Goal: Task Accomplishment & Management: Manage account settings

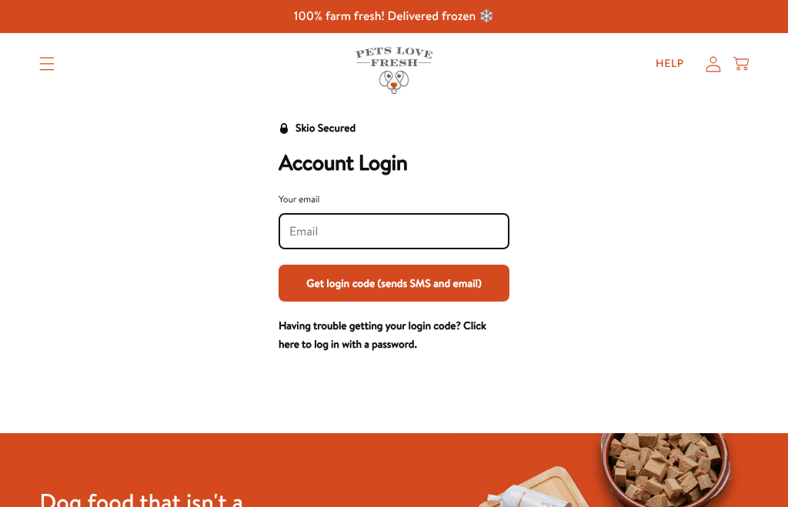
click at [383, 229] on input "Your email" at bounding box center [393, 231] width 209 height 17
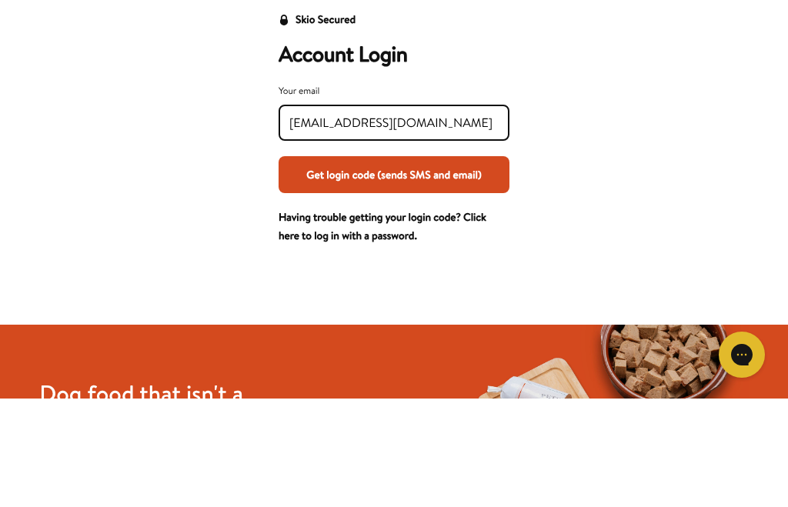
type input "goodwinsusan047@gmail.com"
click at [446, 265] on button "Get login code (sends SMS and email)" at bounding box center [394, 283] width 231 height 37
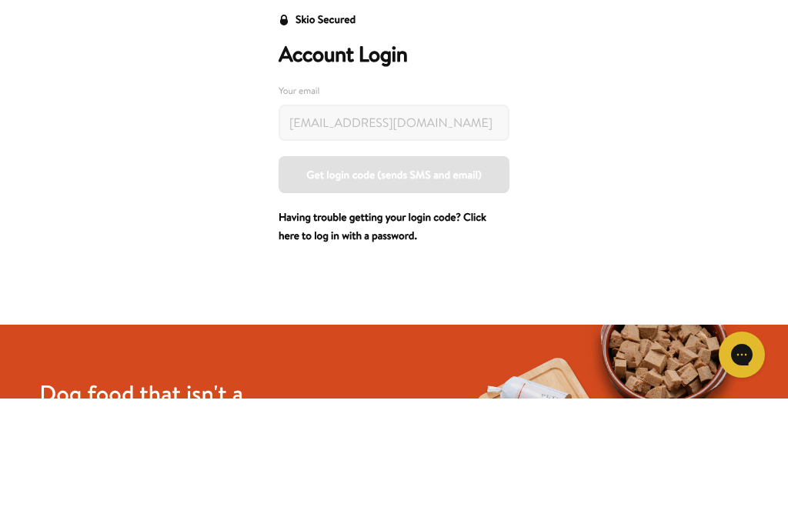
scroll to position [109, 0]
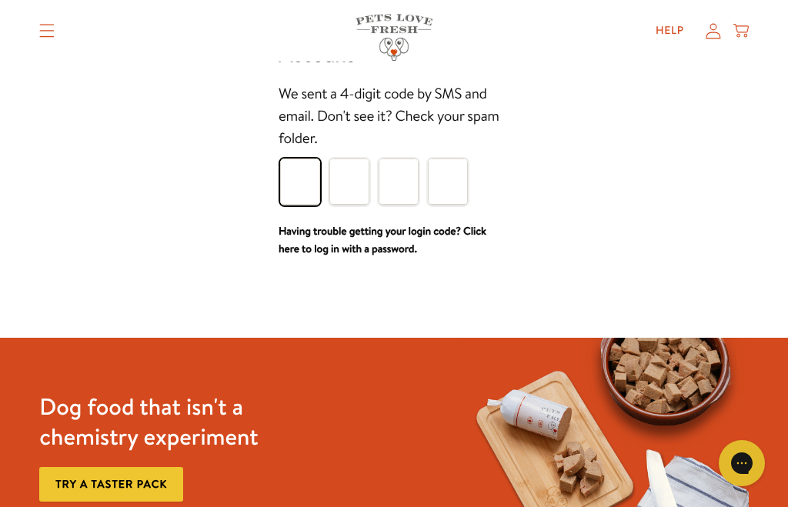
click at [297, 181] on input "Please enter your pin code" at bounding box center [300, 182] width 40 height 46
type input "1"
type input "6"
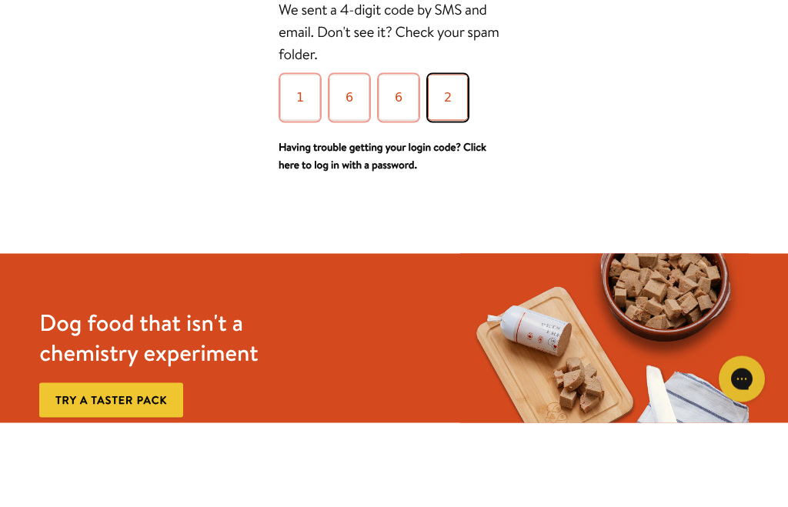
type input "2"
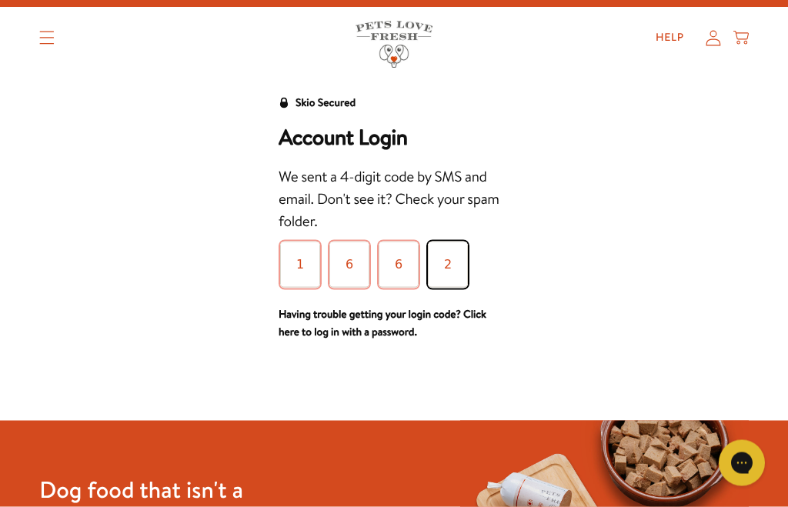
scroll to position [0, 0]
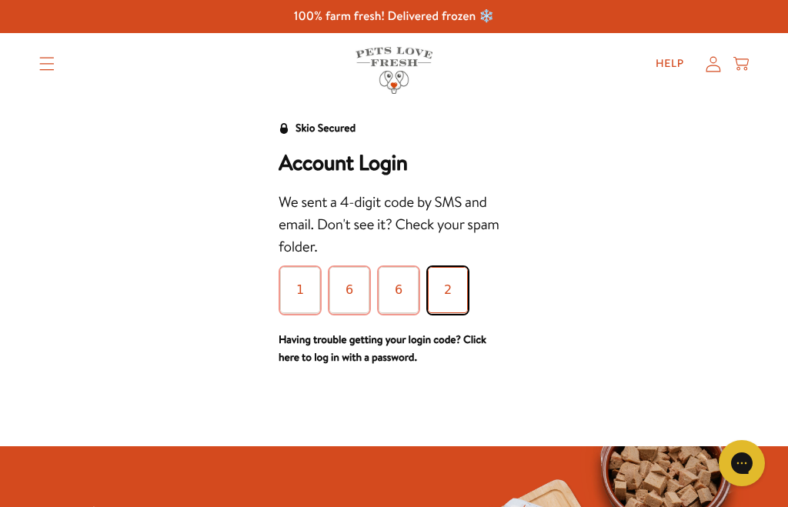
click at [452, 284] on input "2" at bounding box center [448, 290] width 40 height 46
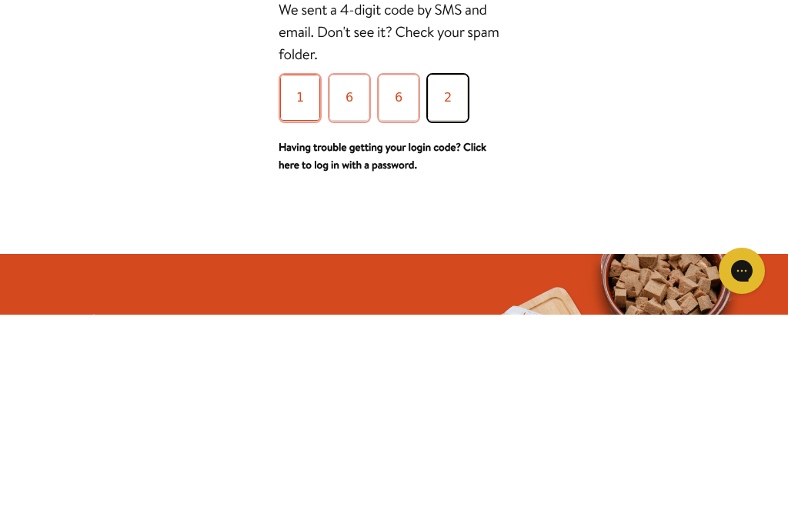
click at [306, 267] on input "1" at bounding box center [300, 290] width 40 height 46
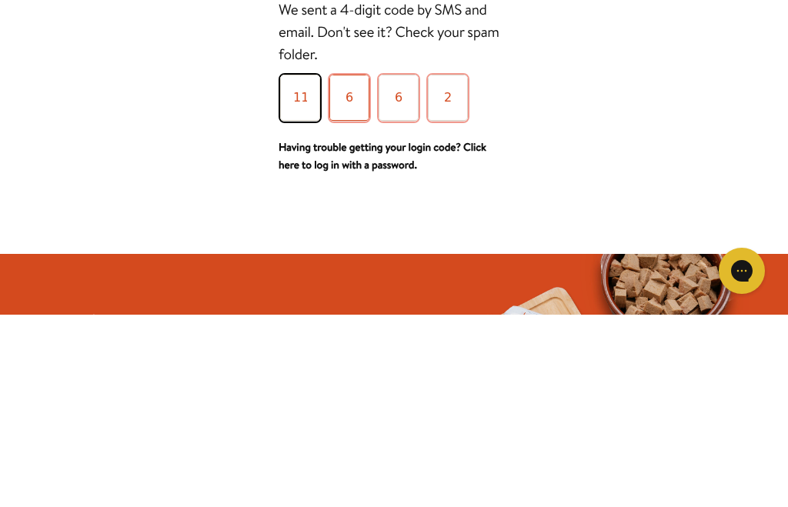
type input "1"
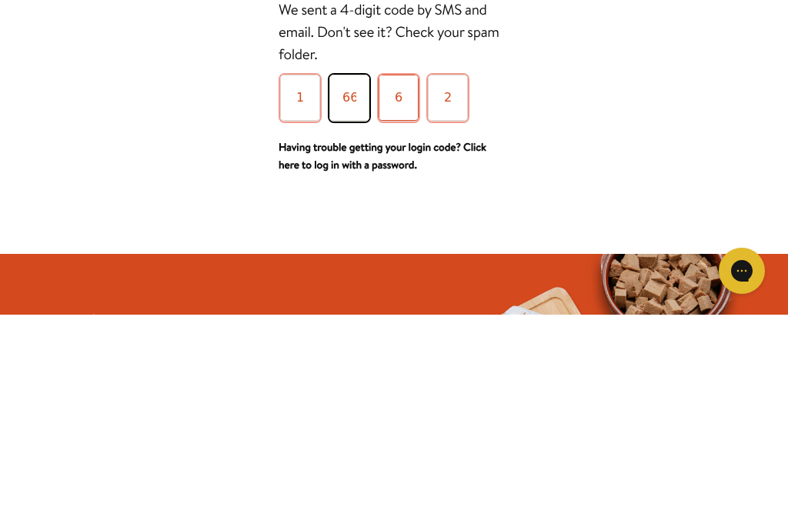
type input "6"
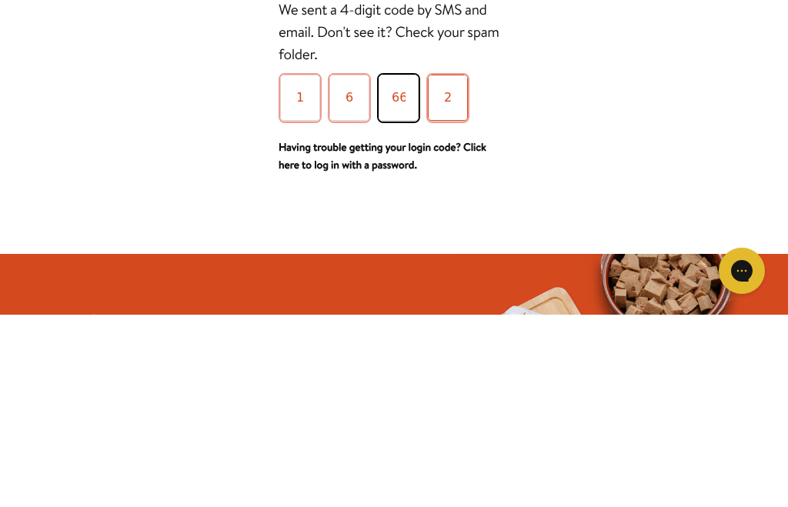
type input "6"
type input "2"
click at [436, 332] on link "Having trouble getting your login code? Click here to log in with a password." at bounding box center [383, 349] width 208 height 34
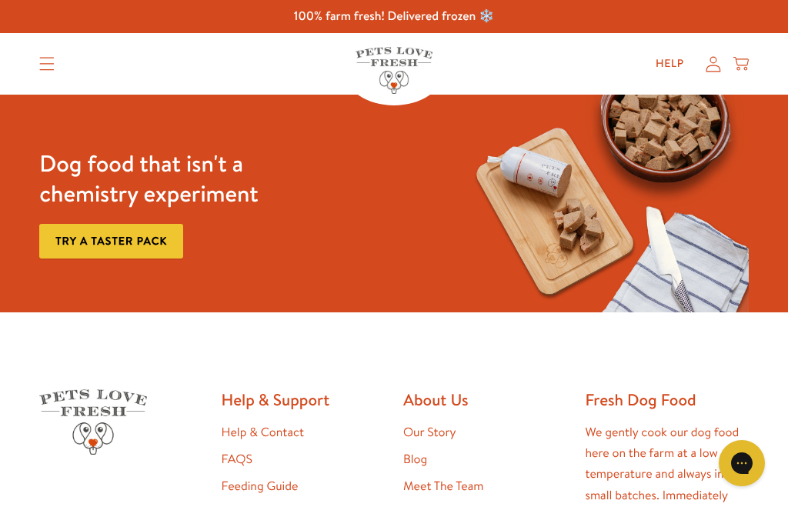
click at [713, 64] on icon at bounding box center [713, 64] width 15 height 16
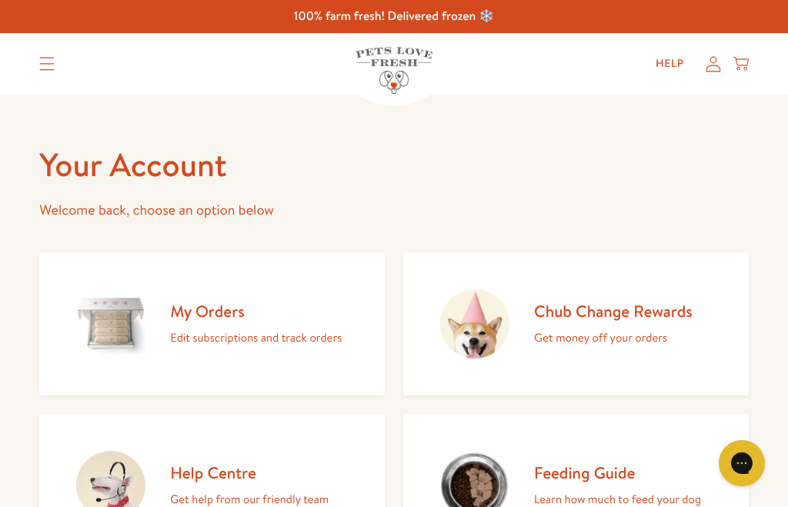
click at [301, 335] on p "Edit subscriptions and track orders" at bounding box center [256, 338] width 172 height 20
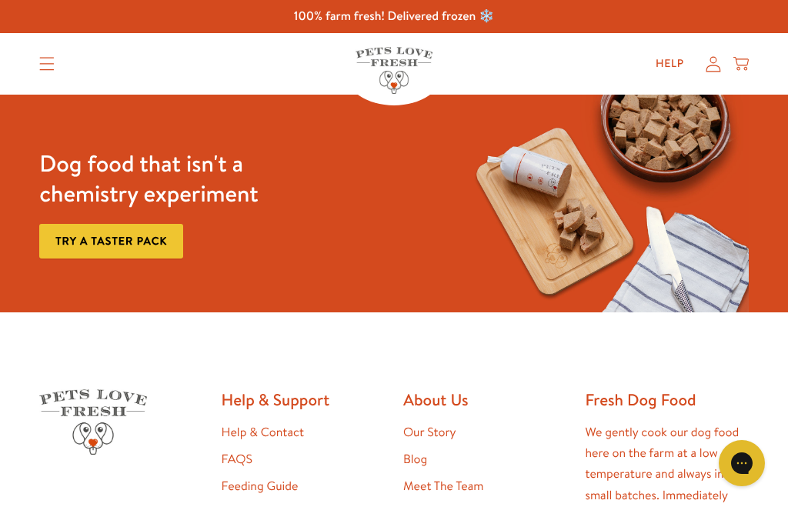
click at [49, 67] on icon "Translation missing: en.sections.header.menu" at bounding box center [46, 64] width 15 height 14
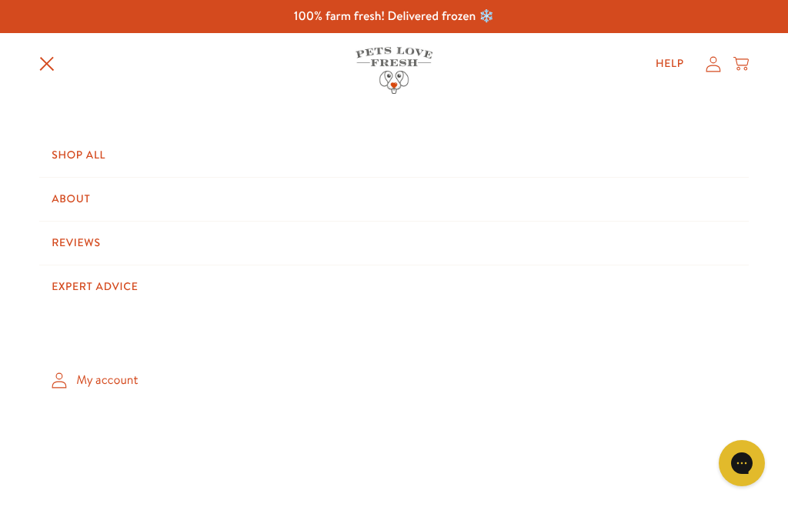
click at [116, 381] on link "My account" at bounding box center [394, 380] width 710 height 45
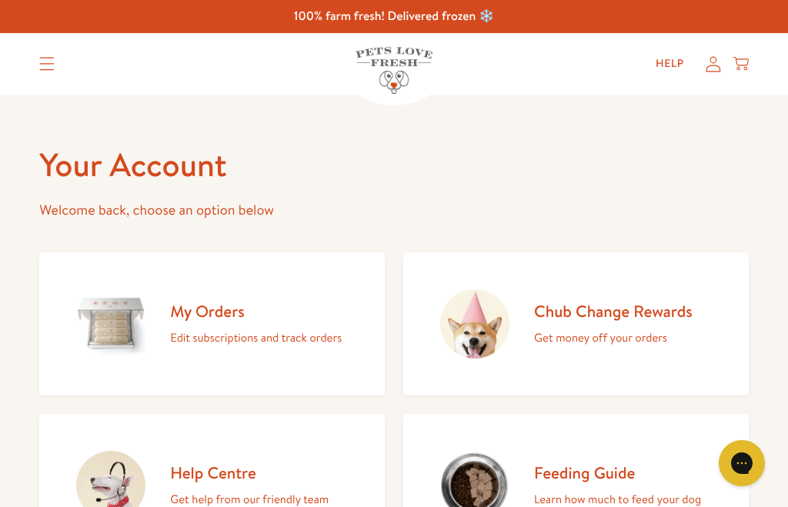
click at [140, 320] on img at bounding box center [110, 323] width 69 height 69
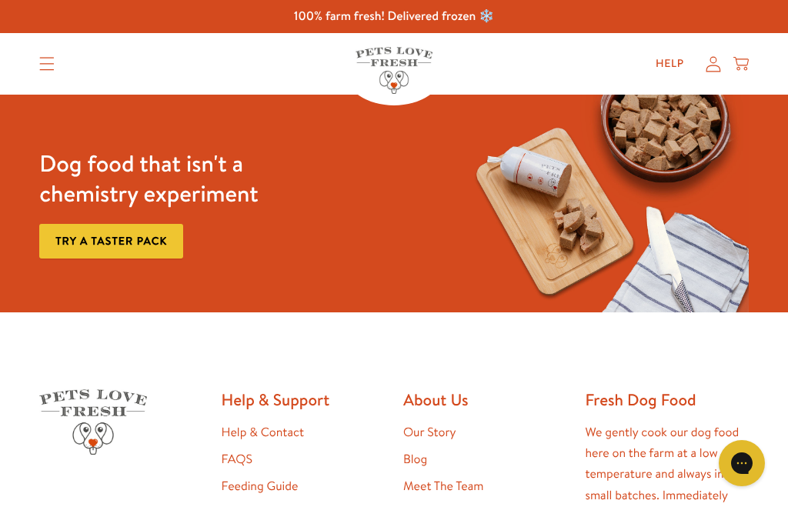
click at [48, 51] on summary "Translation missing: en.sections.header.menu" at bounding box center [47, 64] width 40 height 38
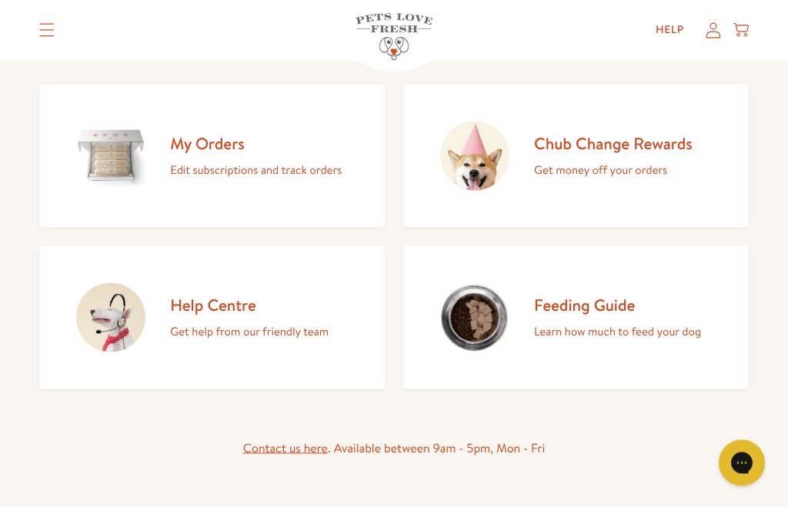
scroll to position [170, 0]
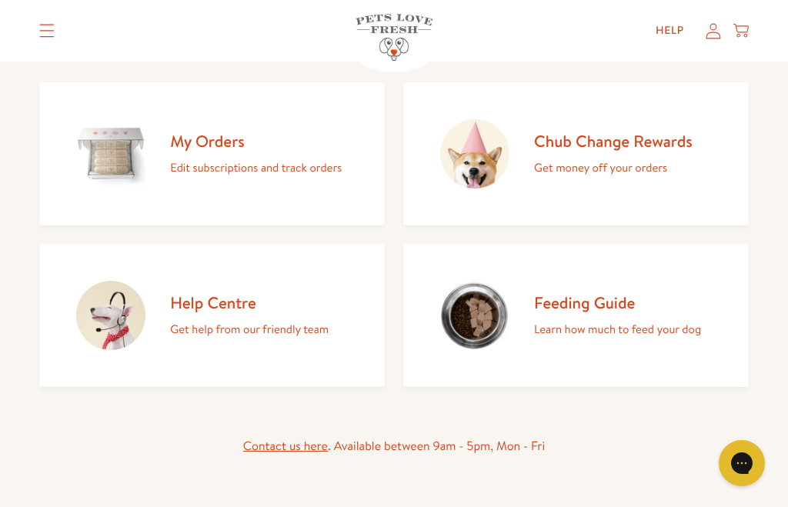
click at [620, 315] on div "Feeding Guide Learn how much to feed your dog" at bounding box center [617, 316] width 167 height 47
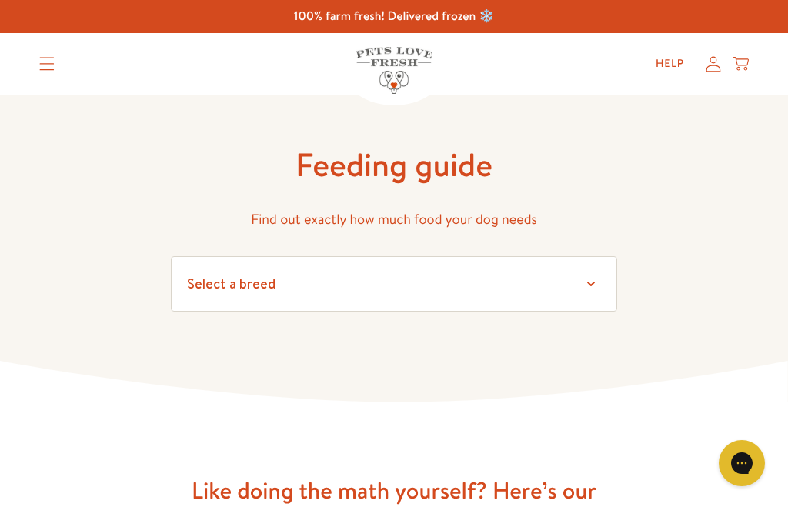
click at [595, 283] on select "Select a breed Affenpinscher Afghan hound Airedale terrier Akita Alaskan Malamu…" at bounding box center [394, 283] width 446 height 55
click at [233, 286] on select "Select a breed Affenpinscher Afghan hound Airedale terrier Akita Alaskan Malamu…" at bounding box center [394, 283] width 446 height 55
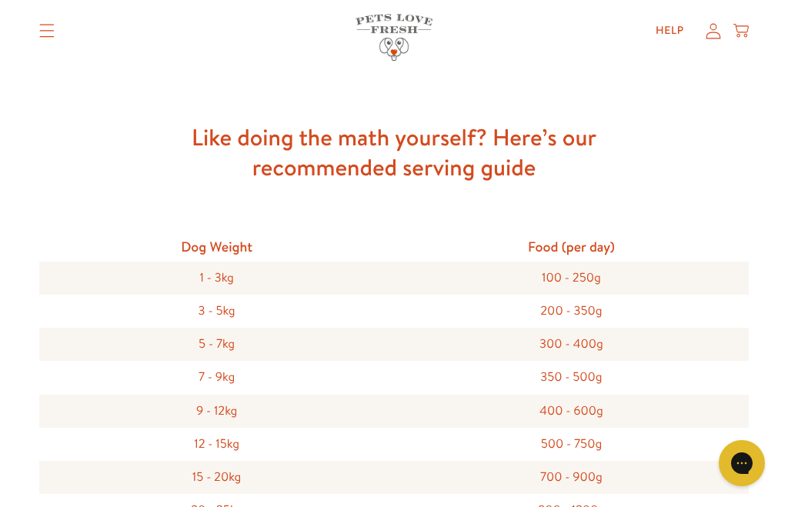
scroll to position [352, 0]
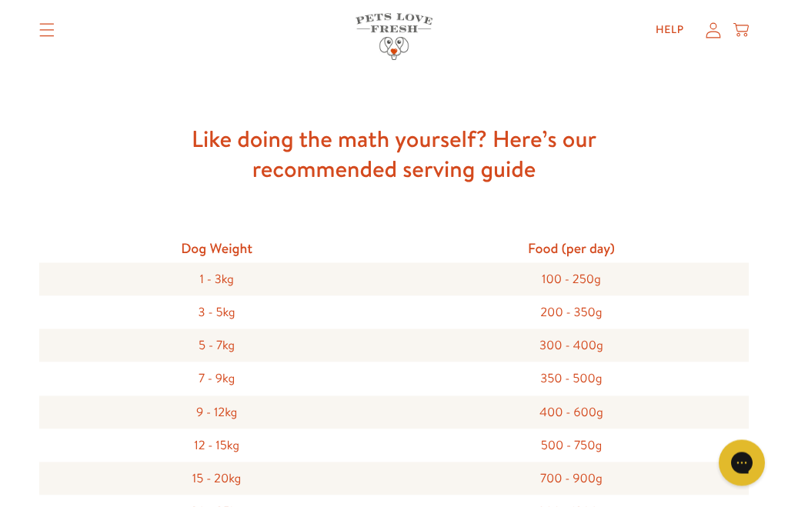
click at [230, 310] on div "3 - 5kg" at bounding box center [216, 312] width 355 height 33
click at [596, 311] on div "200 - 350g" at bounding box center [571, 312] width 355 height 33
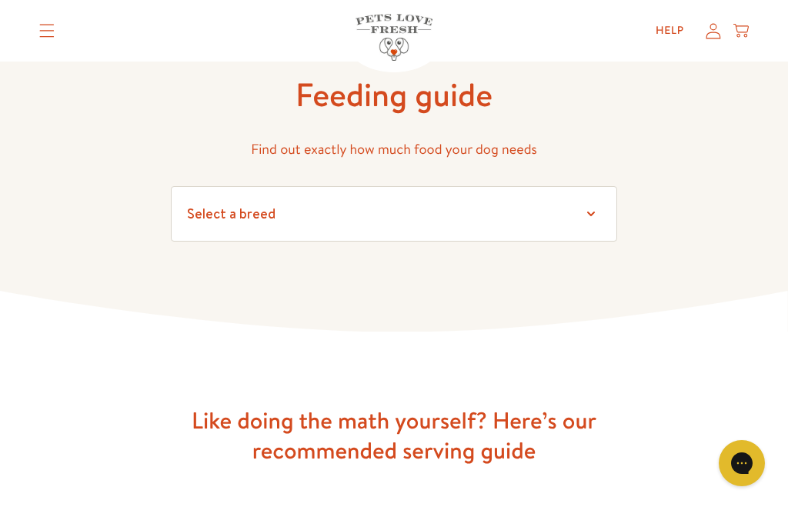
scroll to position [69, 0]
click at [47, 16] on summary "Translation missing: en.sections.header.menu" at bounding box center [47, 31] width 40 height 38
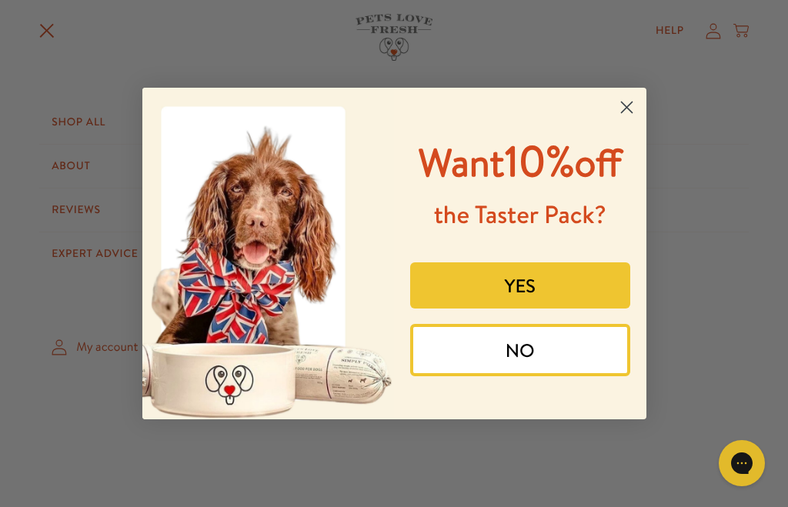
click at [554, 376] on button "NO" at bounding box center [520, 350] width 220 height 52
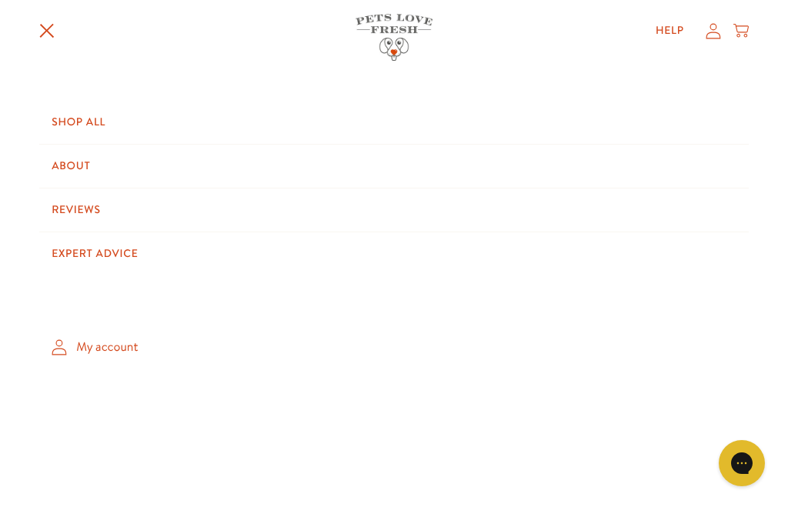
click at [712, 32] on icon at bounding box center [713, 30] width 15 height 15
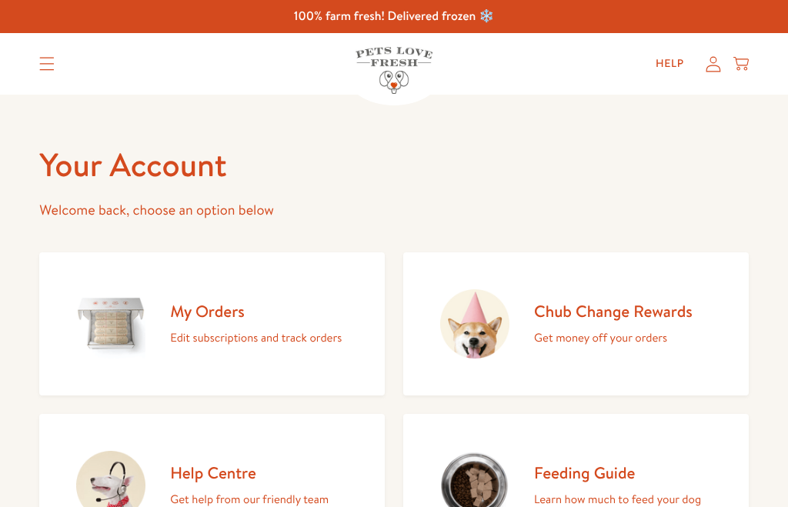
click at [212, 312] on h2 "My Orders" at bounding box center [256, 311] width 172 height 21
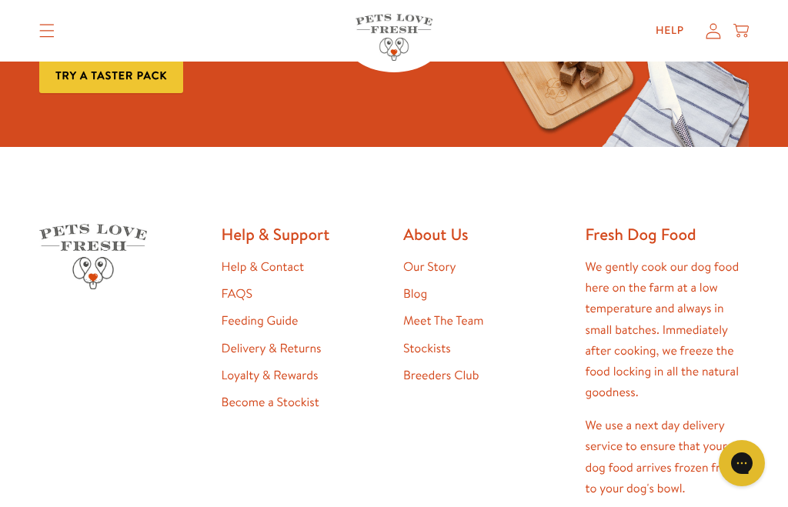
scroll to position [263, 0]
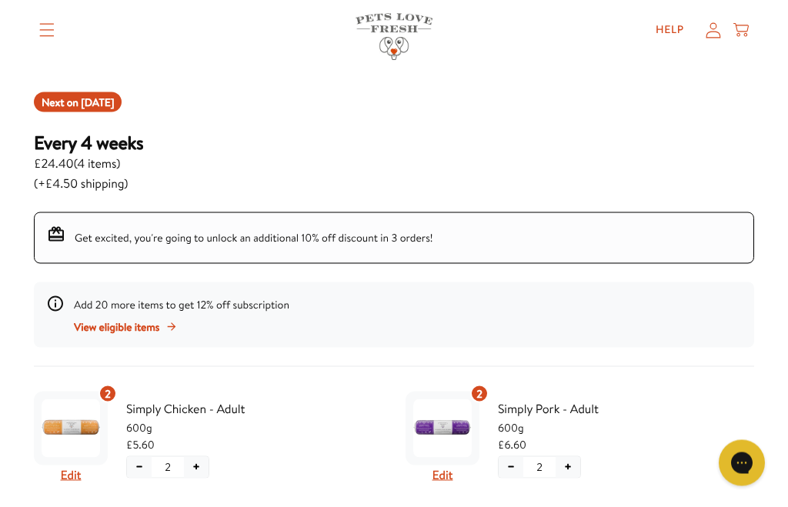
scroll to position [172, 0]
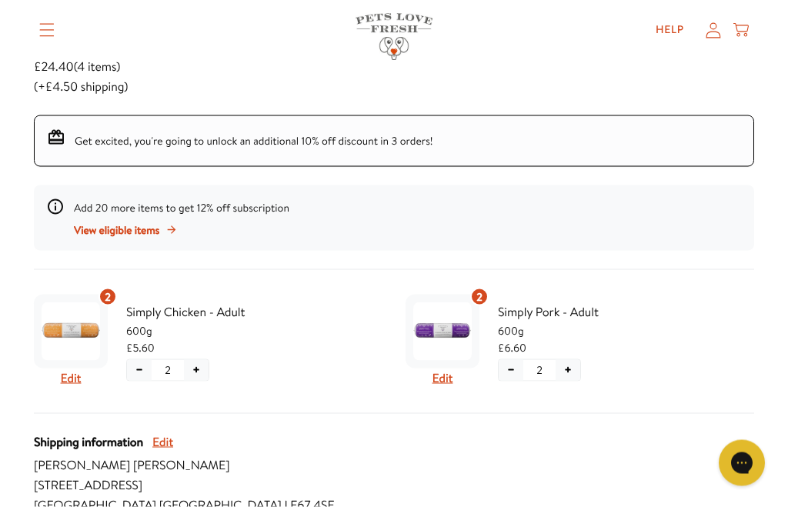
click at [135, 366] on button "−" at bounding box center [139, 370] width 25 height 21
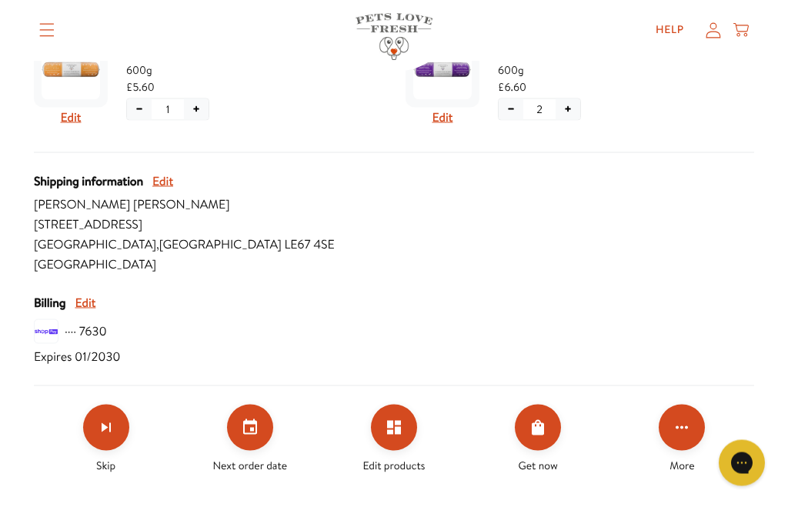
scroll to position [521, 0]
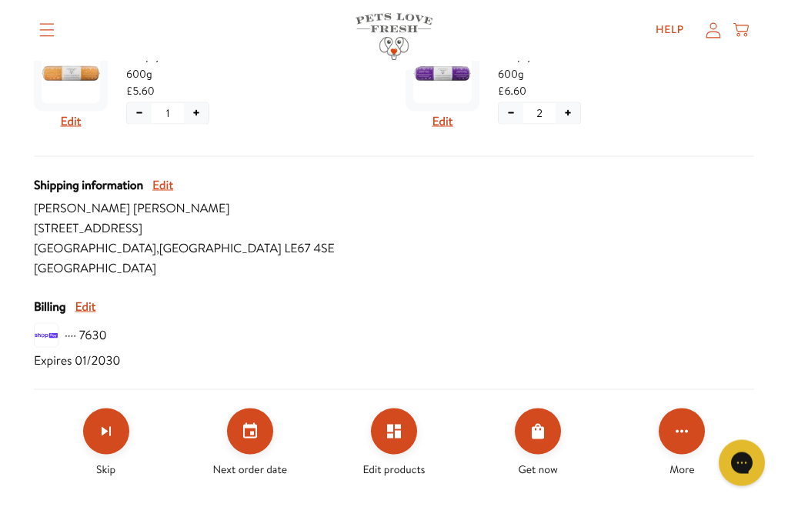
click at [396, 432] on icon "Edit products" at bounding box center [394, 432] width 14 height 14
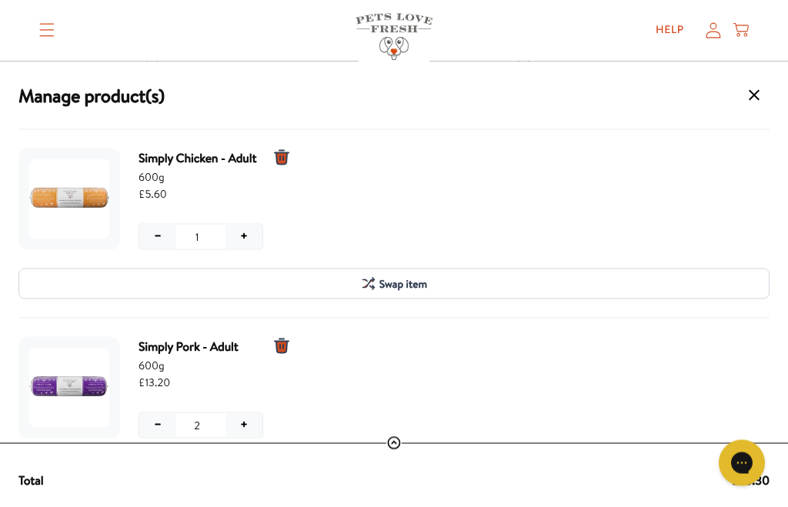
scroll to position [522, 0]
click at [403, 285] on span "Swap item" at bounding box center [403, 284] width 48 height 17
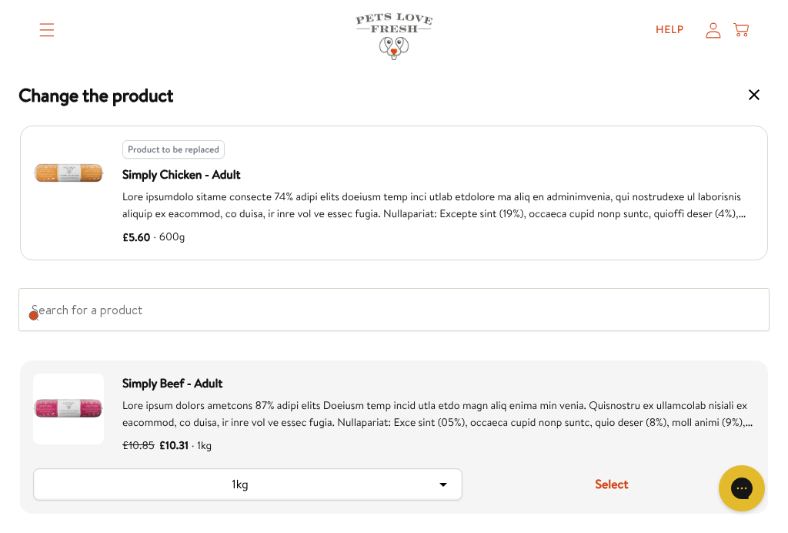
scroll to position [1836, 0]
click at [439, 486] on icon "Product option: Simply Beef - Adult" at bounding box center [443, 485] width 18 height 18
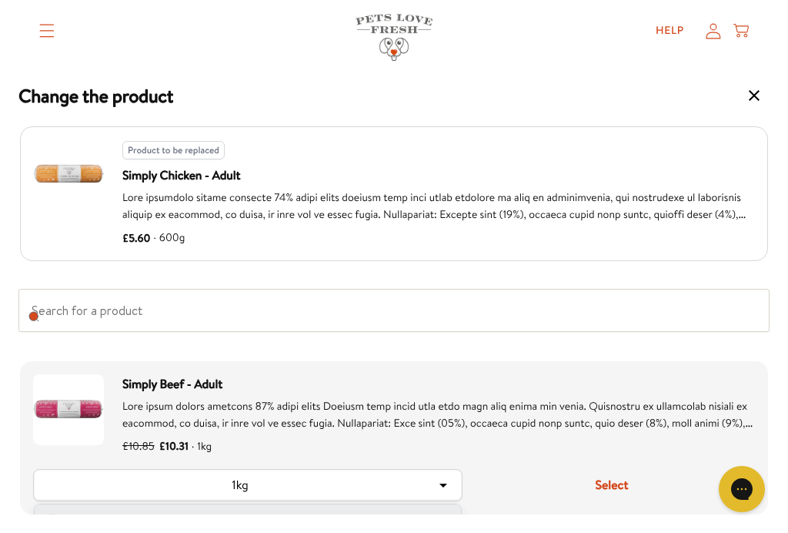
scroll to position [194, 0]
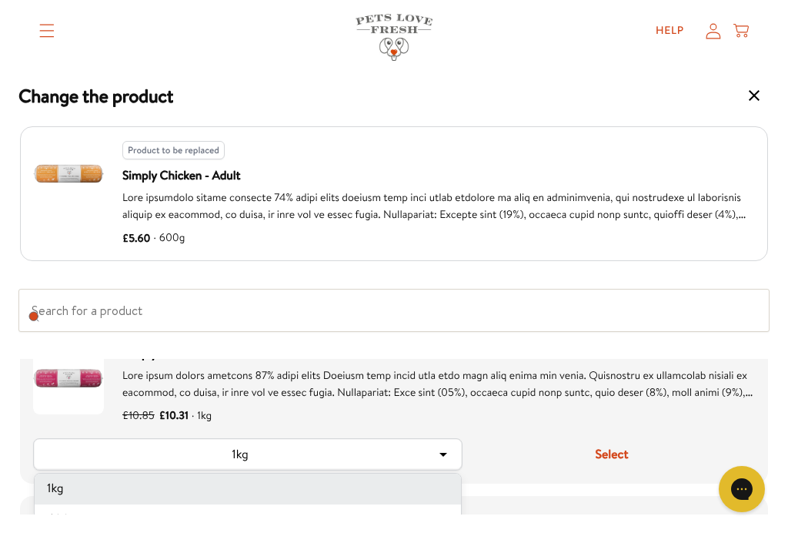
click at [321, 507] on li "600g" at bounding box center [248, 519] width 426 height 31
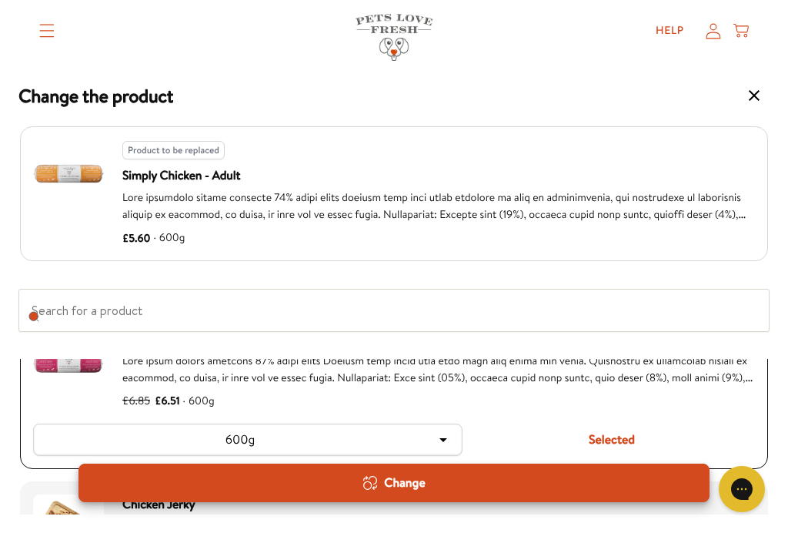
scroll to position [926, 0]
click at [493, 484] on div "Change" at bounding box center [394, 482] width 604 height 17
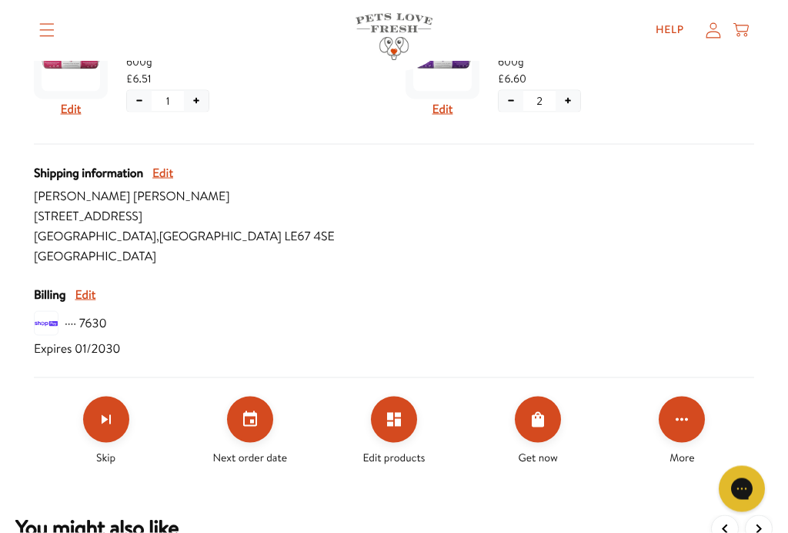
scroll to position [534, 0]
click at [394, 416] on icon "Edit products" at bounding box center [394, 419] width 18 height 18
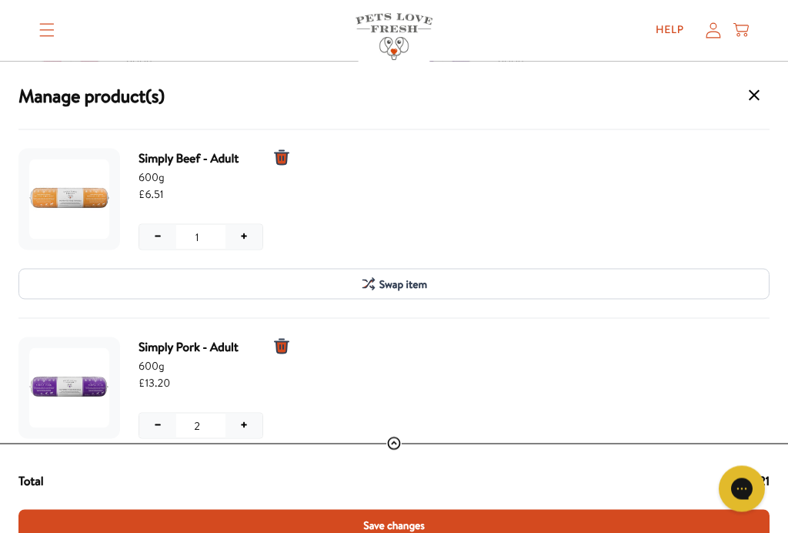
scroll to position [535, 0]
click at [391, 440] on icon "View full receipt details" at bounding box center [393, 443] width 15 height 15
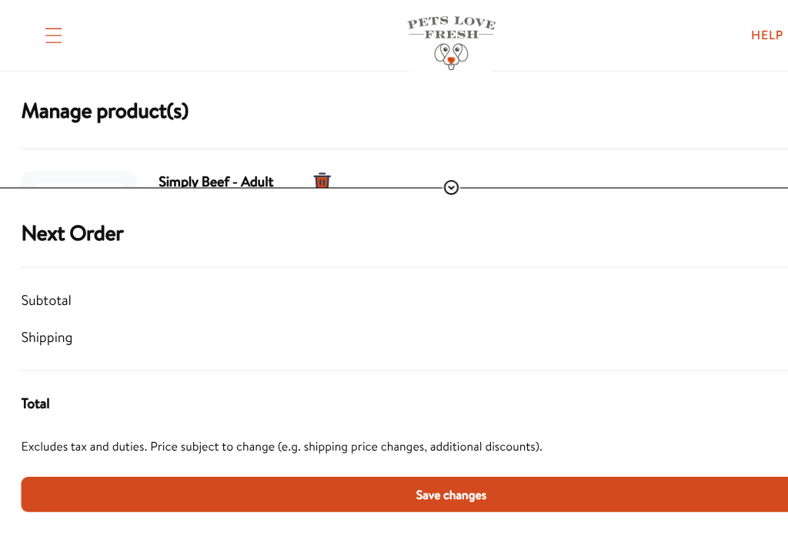
scroll to position [228, 0]
click at [673, 26] on link "Help" at bounding box center [670, 30] width 53 height 31
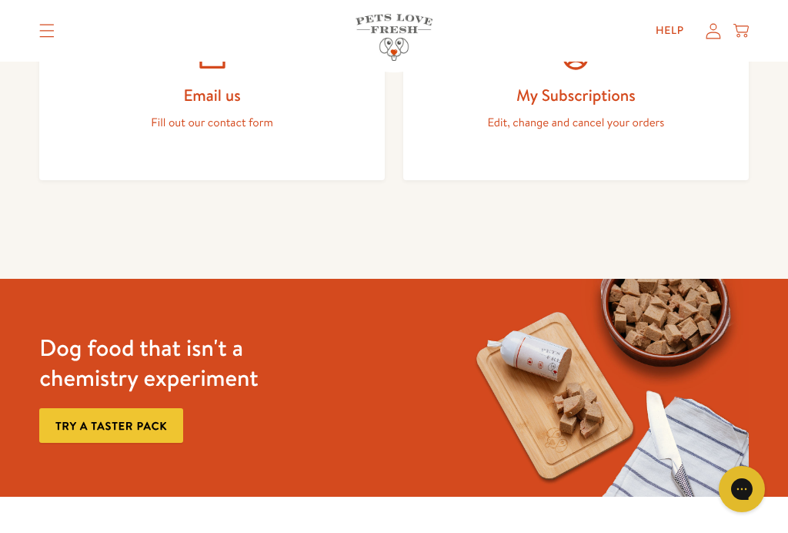
scroll to position [956, 0]
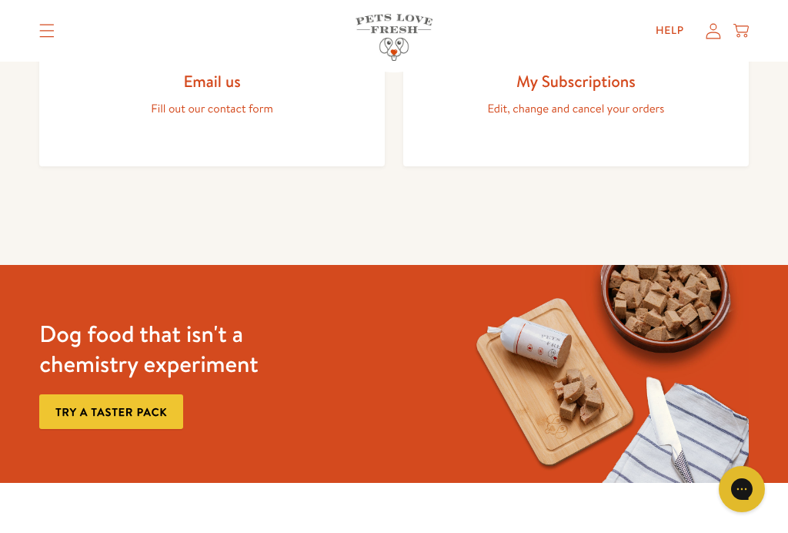
click at [177, 412] on link "Try a taster pack" at bounding box center [111, 411] width 144 height 35
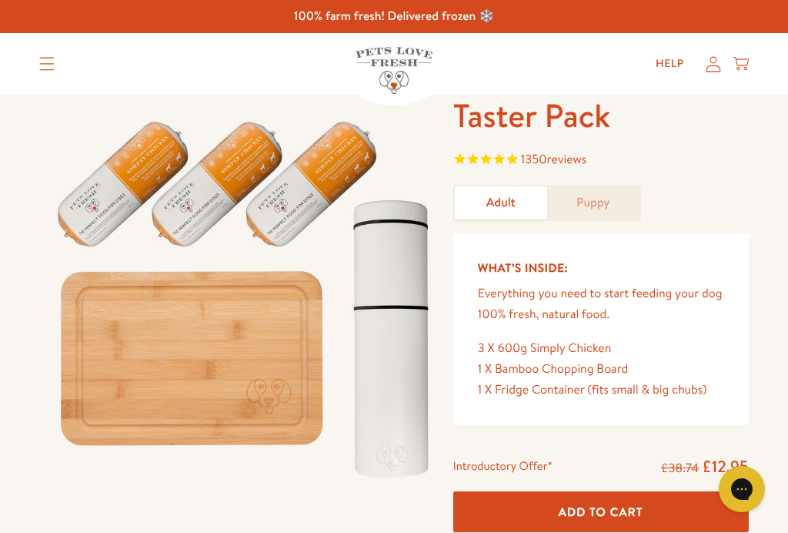
click at [48, 55] on summary "Translation missing: en.sections.header.menu" at bounding box center [47, 64] width 40 height 38
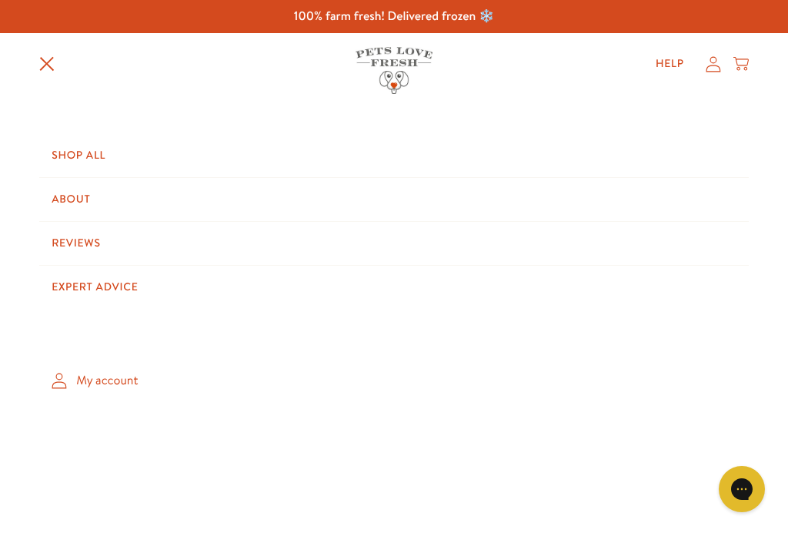
click at [100, 152] on link "Shop All" at bounding box center [394, 155] width 710 height 43
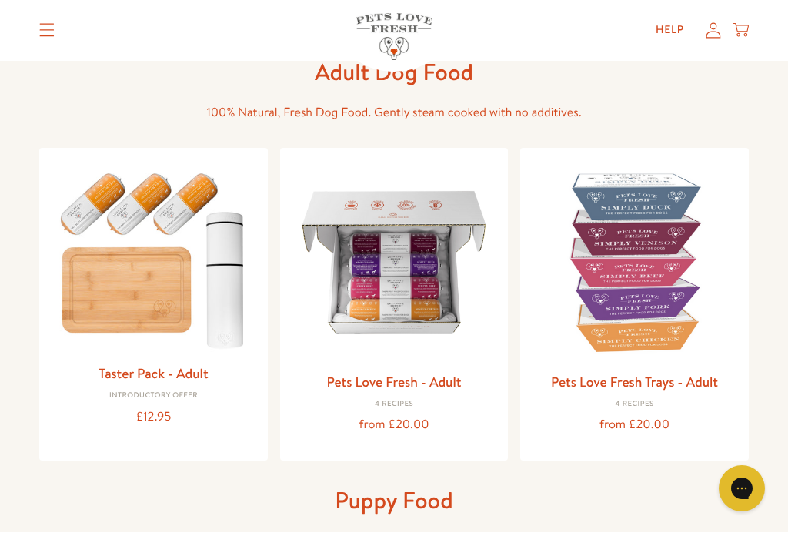
scroll to position [87, 0]
click at [418, 285] on img at bounding box center [395, 262] width 204 height 204
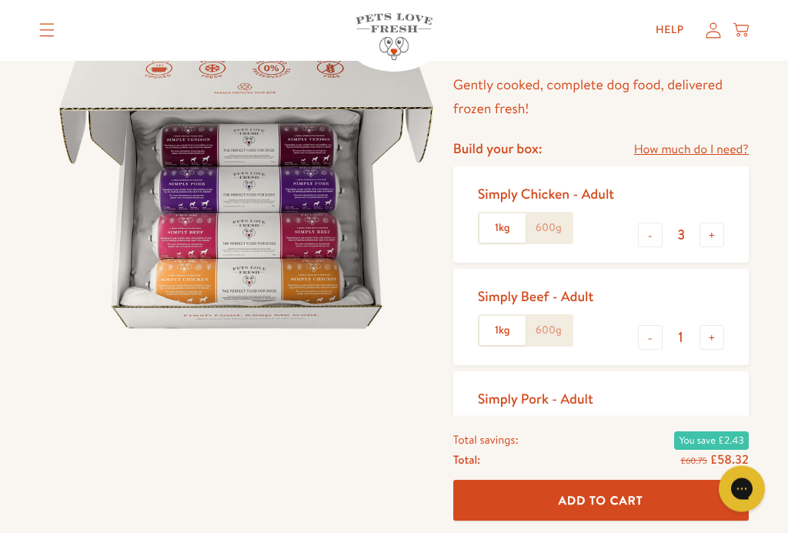
scroll to position [121, 0]
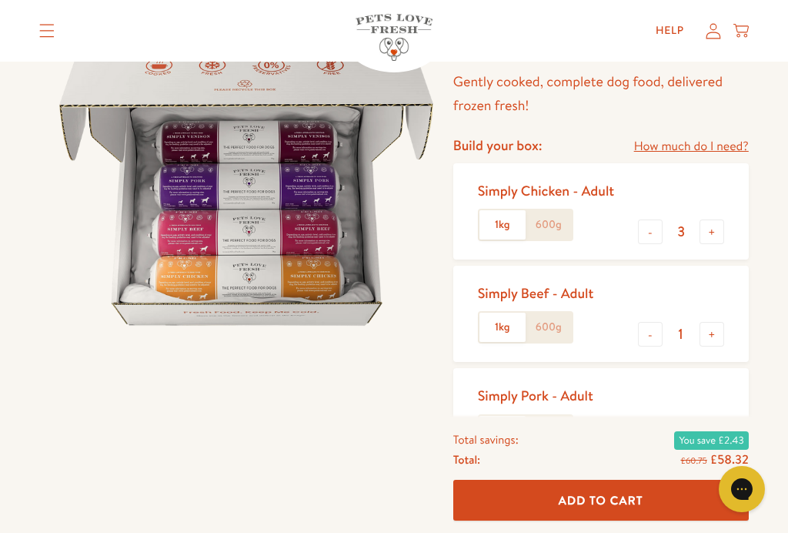
click at [559, 218] on label "600g" at bounding box center [549, 224] width 46 height 29
click at [0, 0] on input "600g" at bounding box center [0, 0] width 0 height 0
click at [560, 319] on label "600g" at bounding box center [549, 327] width 46 height 29
click at [0, 0] on input "600g" at bounding box center [0, 0] width 0 height 0
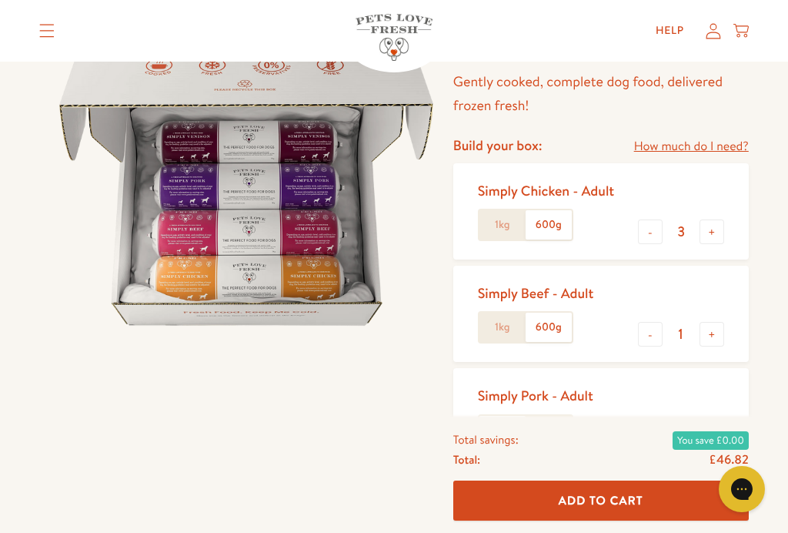
click at [561, 422] on label "600g" at bounding box center [549, 430] width 46 height 29
click at [0, 0] on input "600g" at bounding box center [0, 0] width 0 height 0
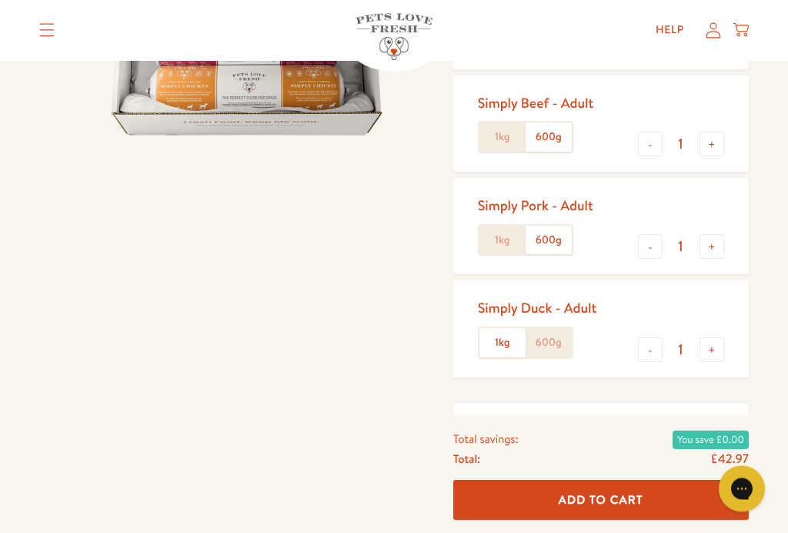
scroll to position [319, 0]
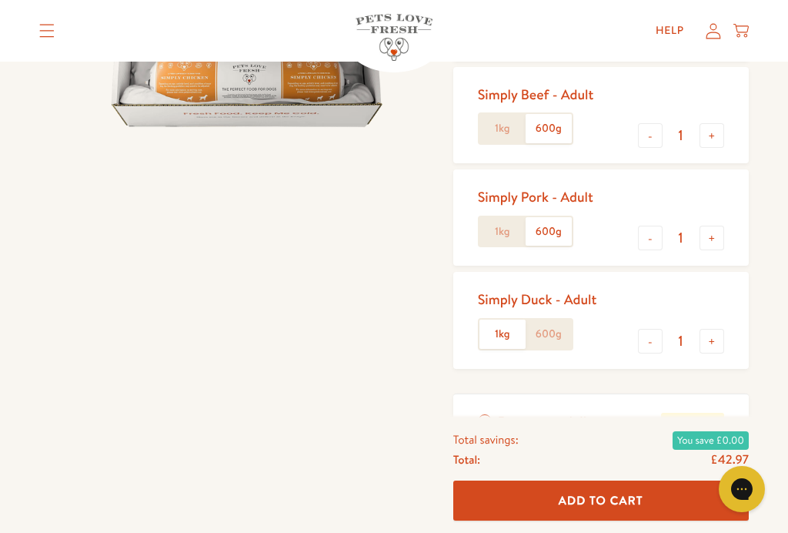
click at [560, 330] on label "600g" at bounding box center [549, 333] width 46 height 29
click at [0, 0] on input "600g" at bounding box center [0, 0] width 0 height 0
click at [490, 415] on label "Repeat my delivery Extra 5% off" at bounding box center [601, 422] width 296 height 56
click at [0, 0] on input "Repeat my delivery Extra 5% off" at bounding box center [0, 0] width 0 height 0
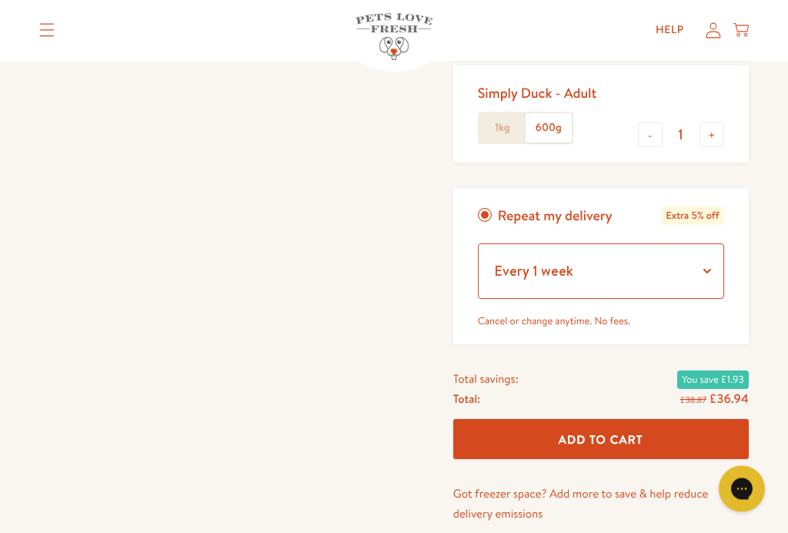
click at [716, 269] on select "Every 1 week Every 2 weeks Every 3 weeks Every 5 weeks Every 7 weeks Every 11 w…" at bounding box center [601, 271] width 246 height 55
select select "Every 5 weeks"
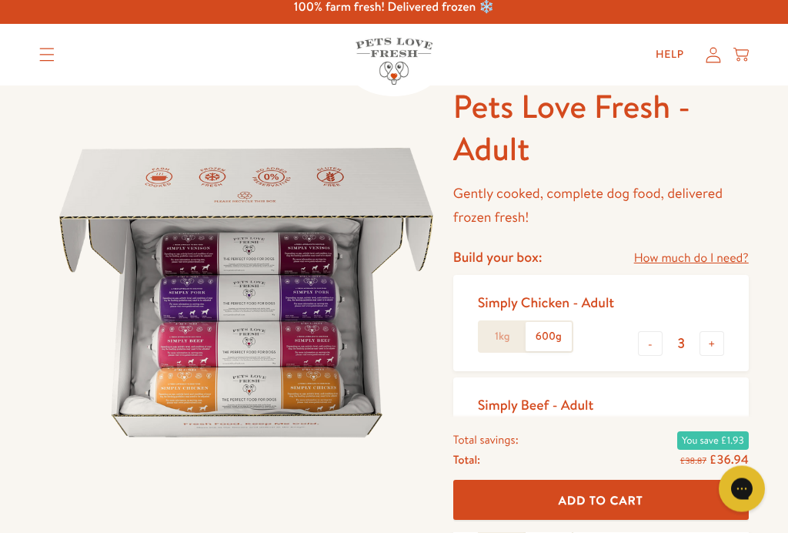
scroll to position [0, 0]
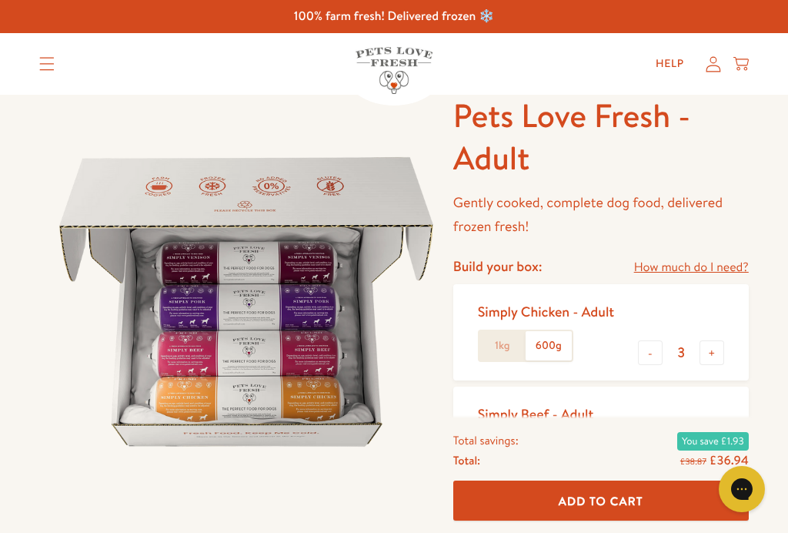
click at [43, 59] on icon "Translation missing: en.sections.header.menu" at bounding box center [46, 64] width 15 height 14
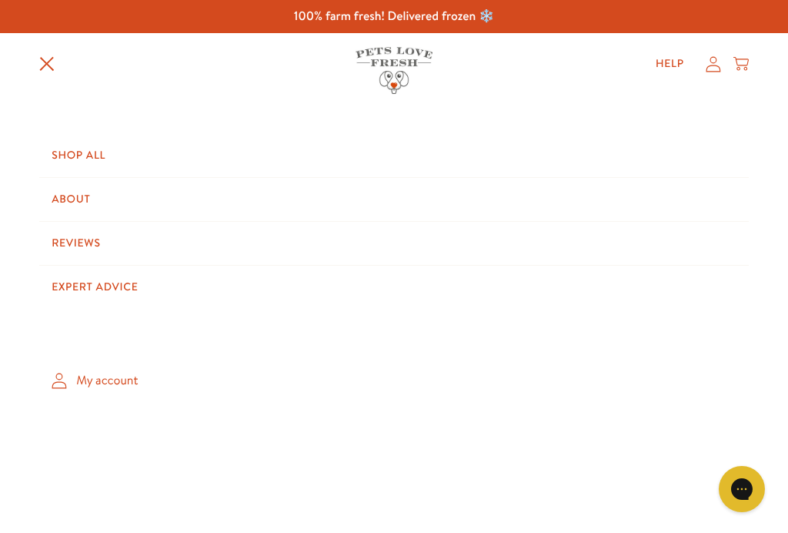
click at [103, 284] on link "Expert Advice" at bounding box center [394, 287] width 710 height 43
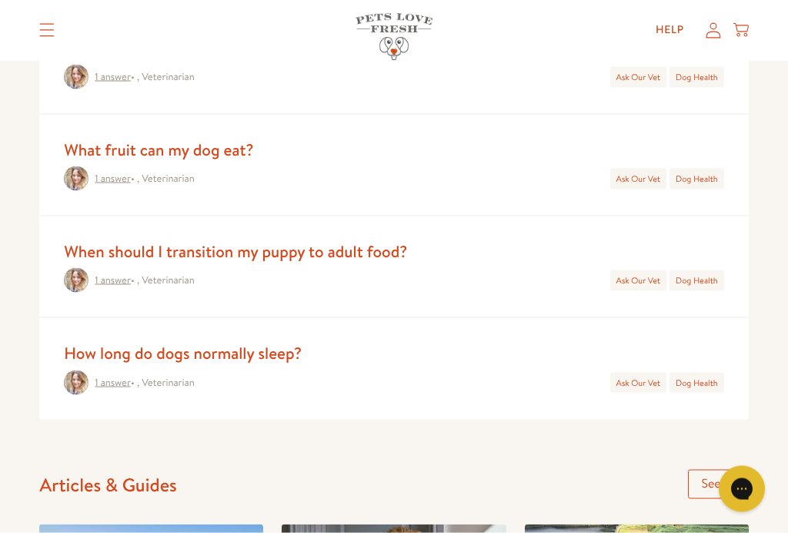
scroll to position [781, 0]
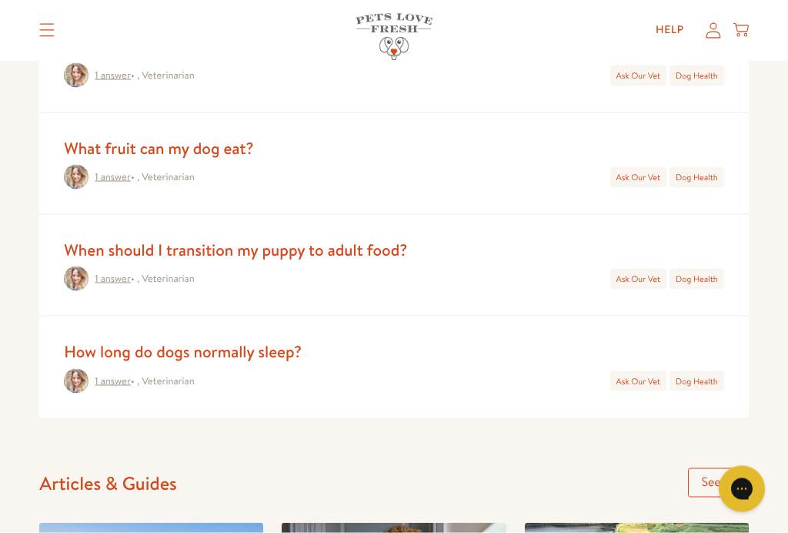
click at [237, 248] on link "When should I transition my puppy to adult food?" at bounding box center [235, 250] width 343 height 22
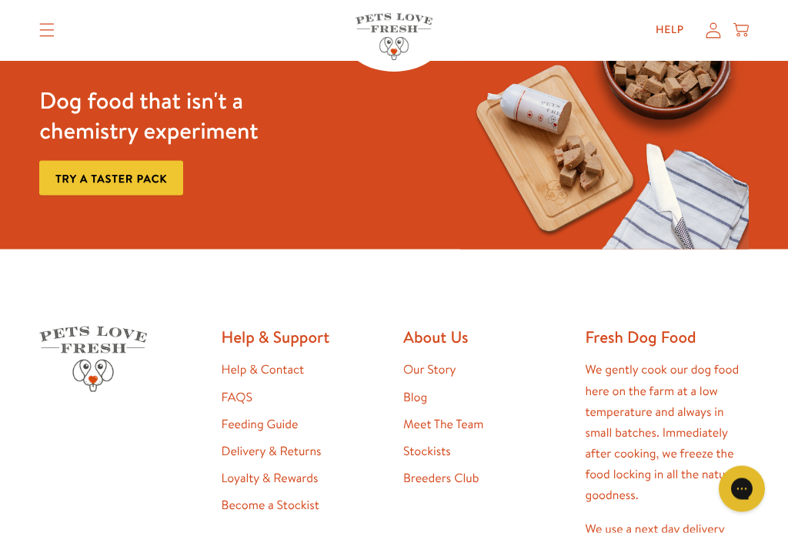
scroll to position [2316, 0]
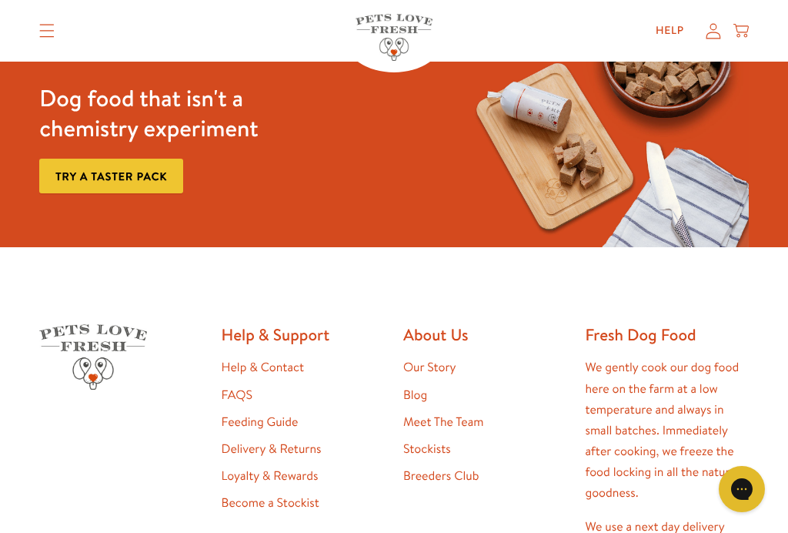
click at [59, 31] on summary "Translation missing: en.sections.header.menu" at bounding box center [47, 31] width 40 height 38
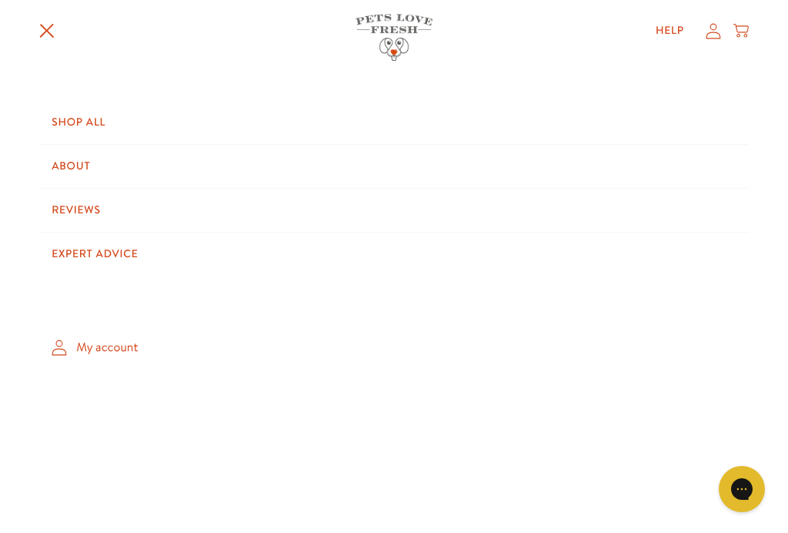
click at [124, 351] on link "My account" at bounding box center [394, 346] width 710 height 45
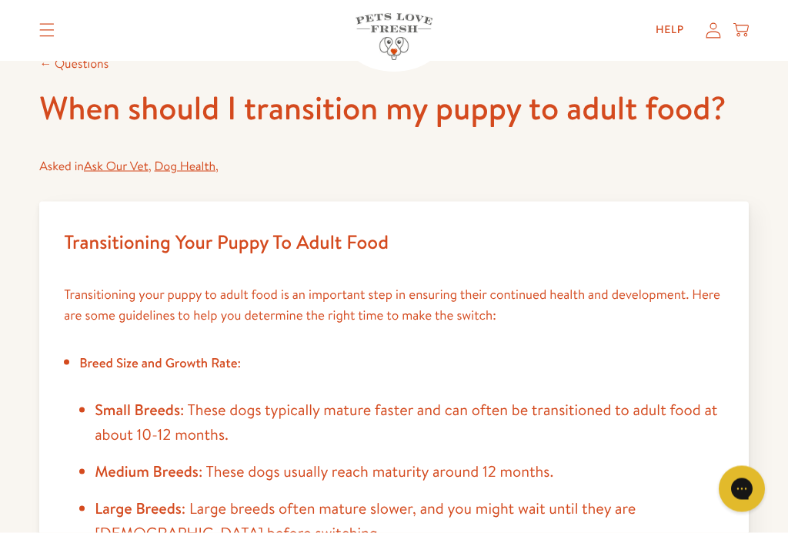
scroll to position [60, 0]
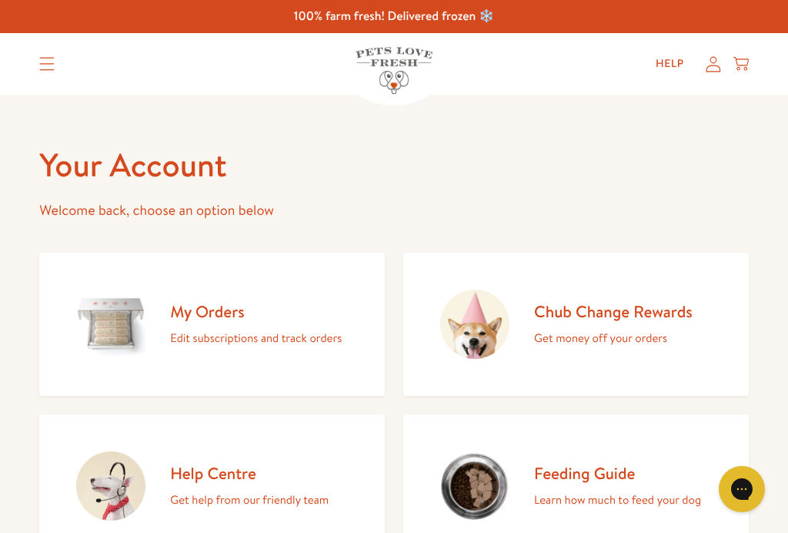
click at [203, 329] on p "Edit subscriptions and track orders" at bounding box center [256, 338] width 172 height 20
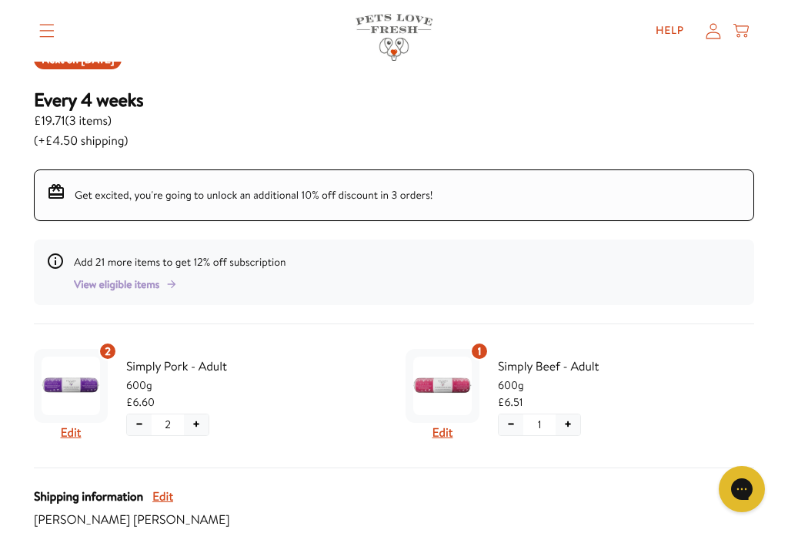
scroll to position [197, 0]
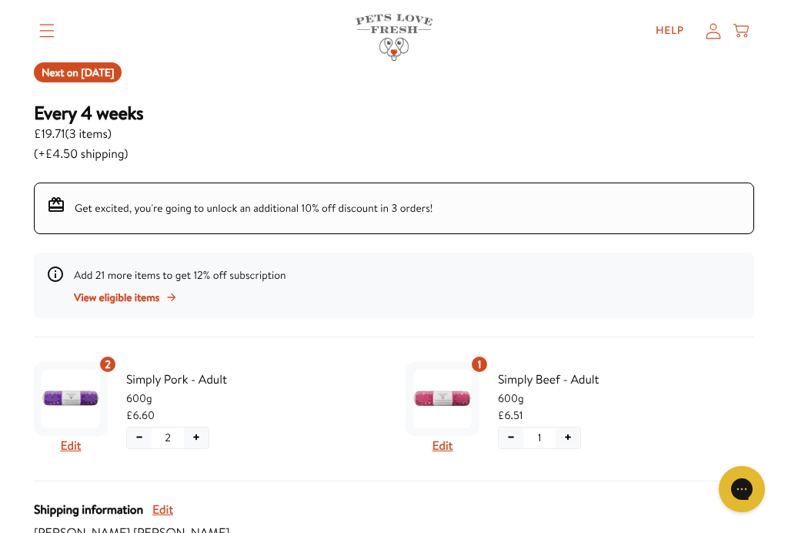
click at [139, 435] on button "−" at bounding box center [139, 437] width 25 height 21
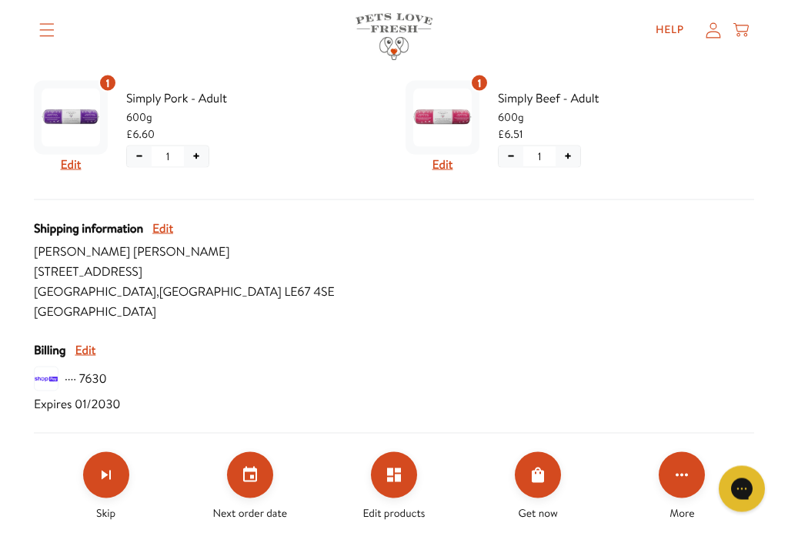
scroll to position [477, 0]
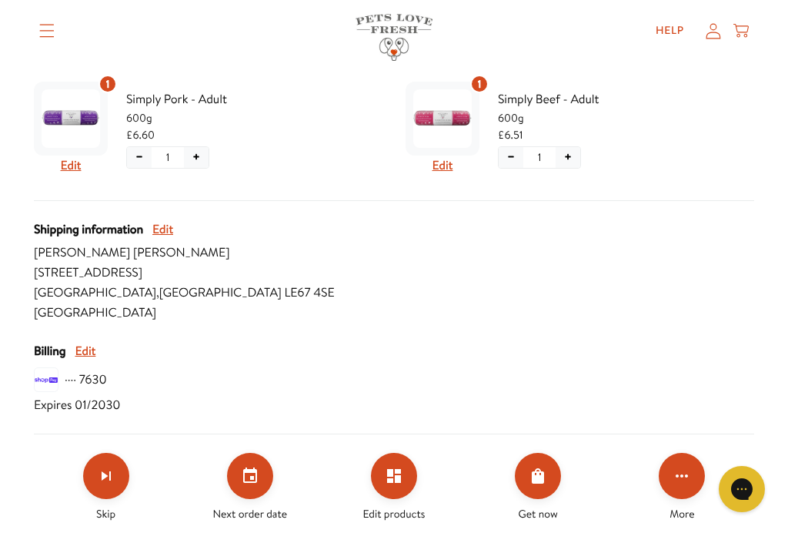
click at [395, 472] on icon "Edit products" at bounding box center [394, 476] width 14 height 14
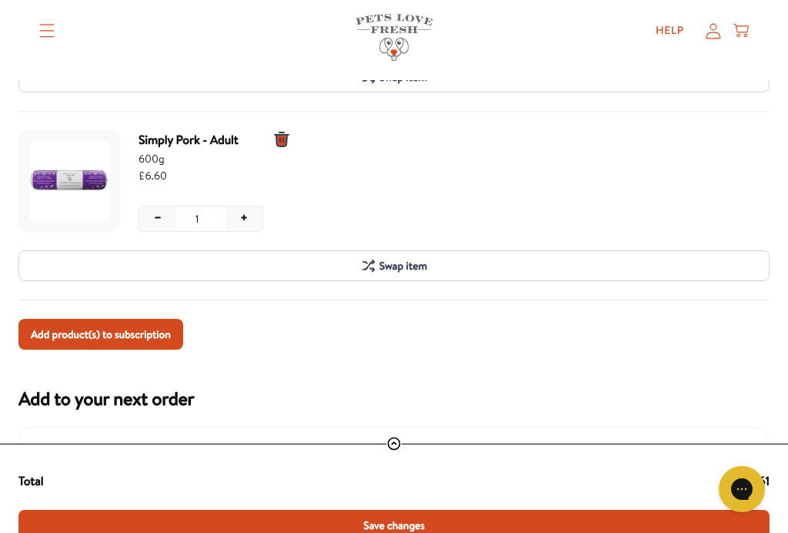
scroll to position [210, 0]
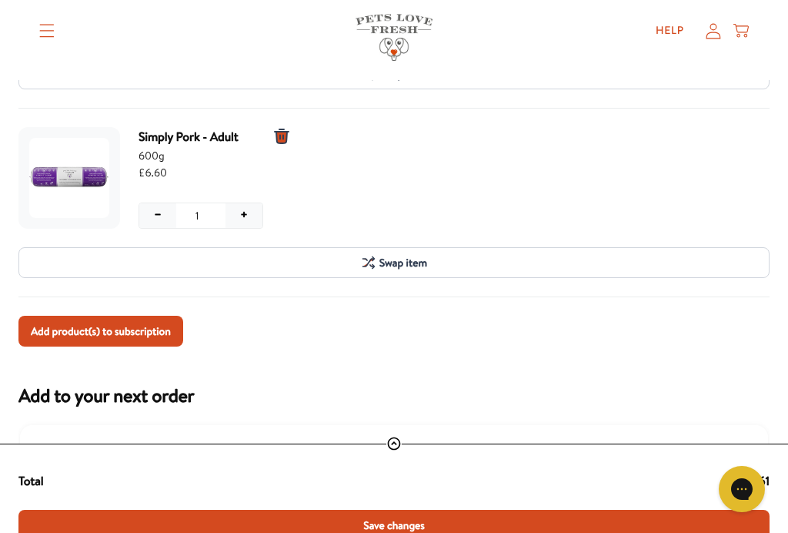
click at [122, 324] on span "Add product(s) to subscription" at bounding box center [101, 331] width 140 height 17
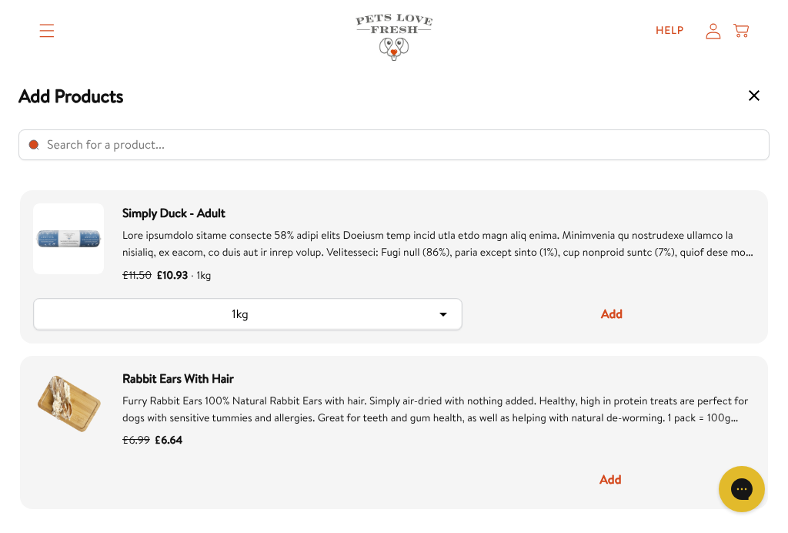
click at [450, 316] on icon "Select product" at bounding box center [443, 314] width 18 height 18
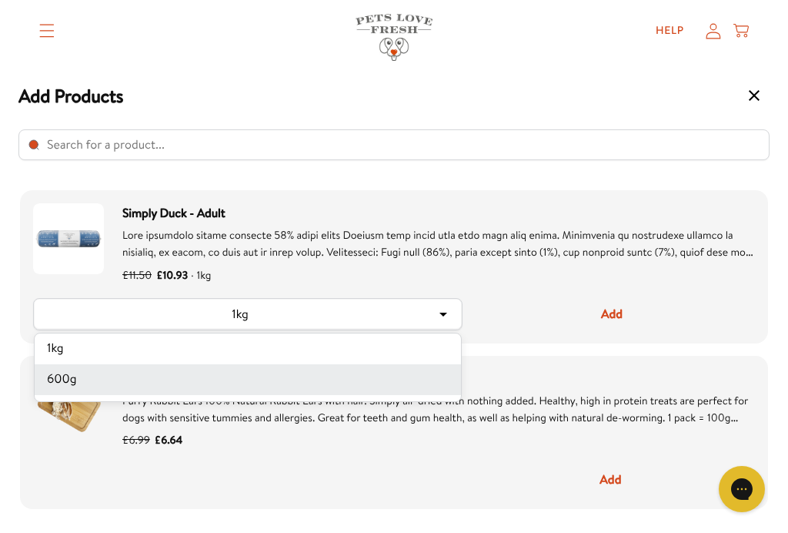
click at [323, 386] on li "600g" at bounding box center [248, 379] width 426 height 31
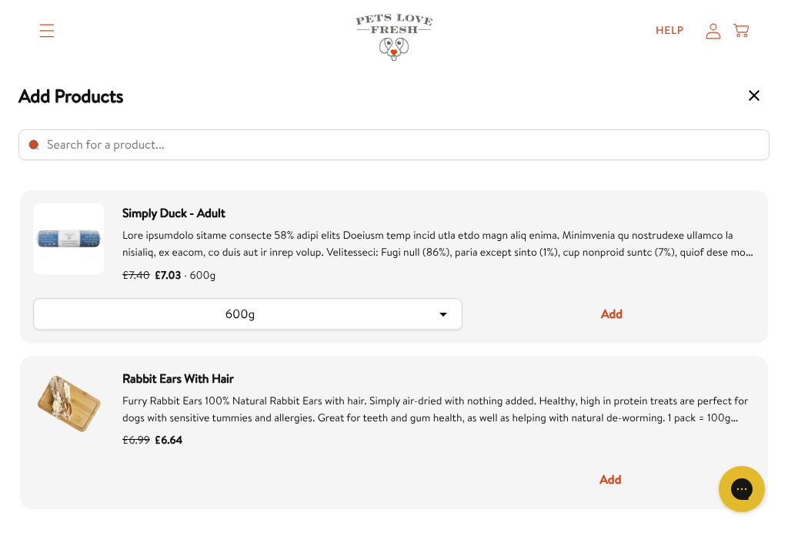
click at [608, 319] on button "Add" at bounding box center [612, 314] width 286 height 32
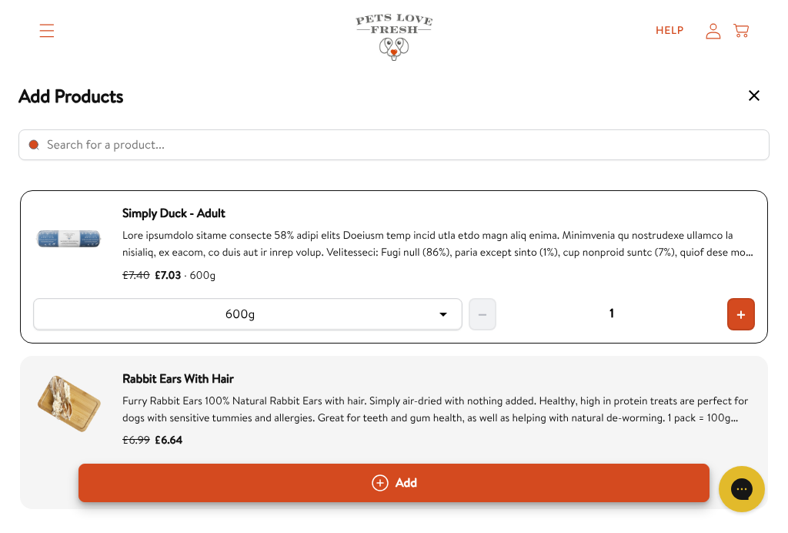
click at [292, 154] on input "Select product" at bounding box center [393, 144] width 751 height 31
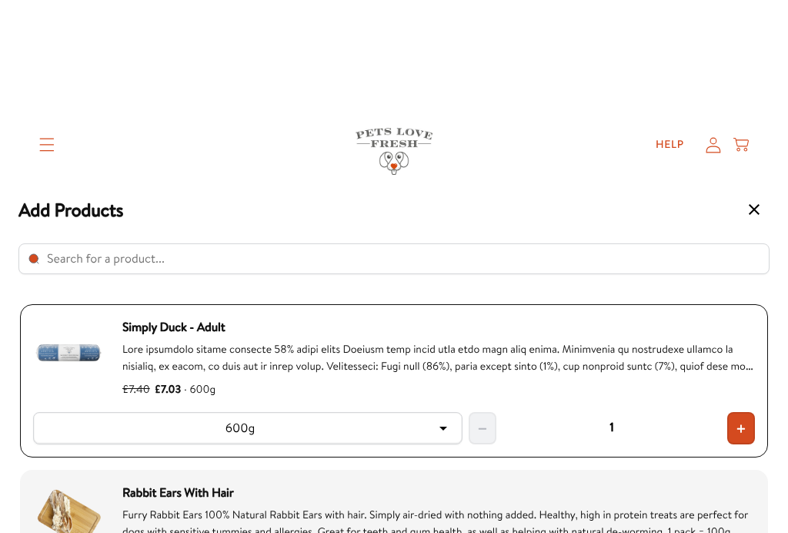
scroll to position [591, 0]
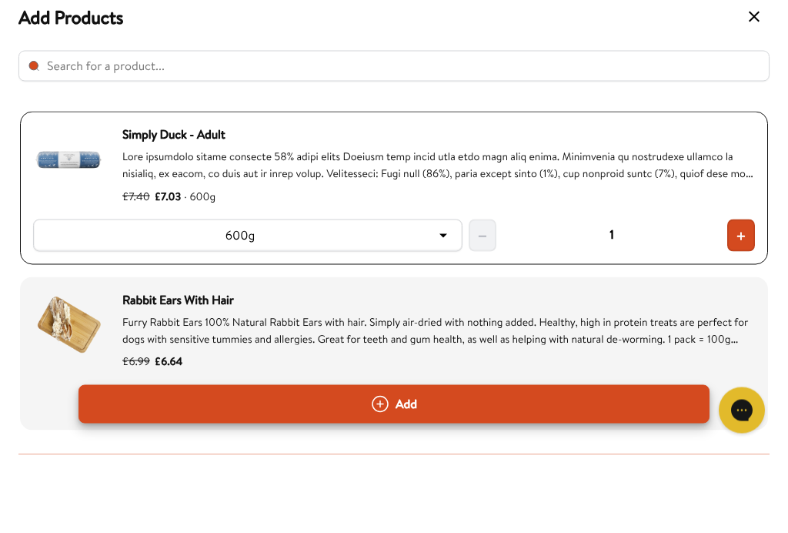
click at [507, 129] on input "Select product" at bounding box center [393, 144] width 751 height 31
click at [256, 129] on input "Select product" at bounding box center [393, 144] width 751 height 31
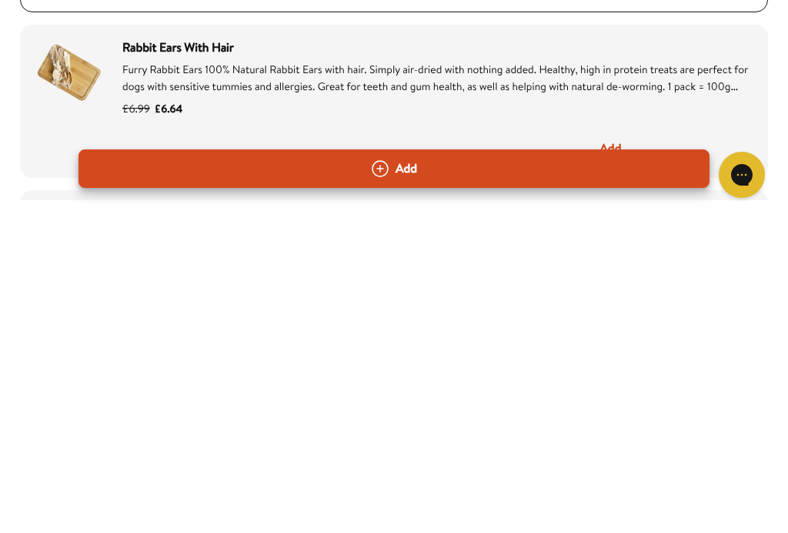
scroll to position [1403, 0]
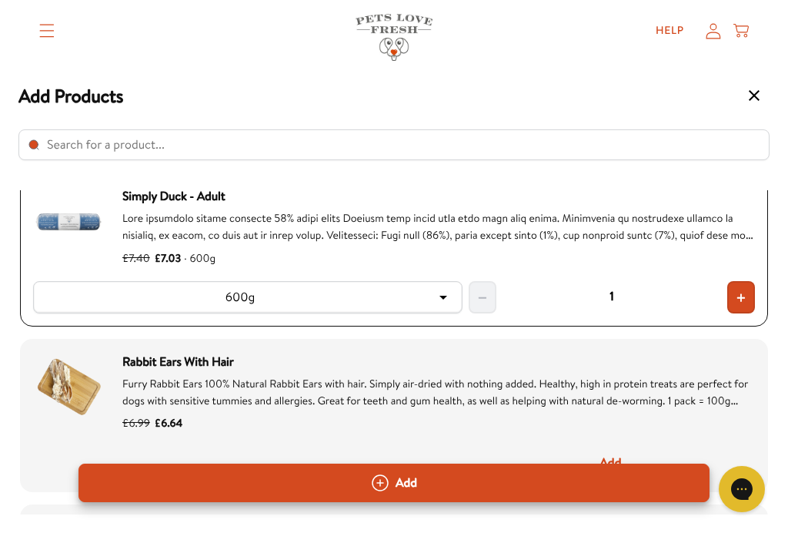
click at [742, 299] on span "+" at bounding box center [741, 297] width 11 height 18
click at [493, 290] on button "−" at bounding box center [483, 297] width 28 height 32
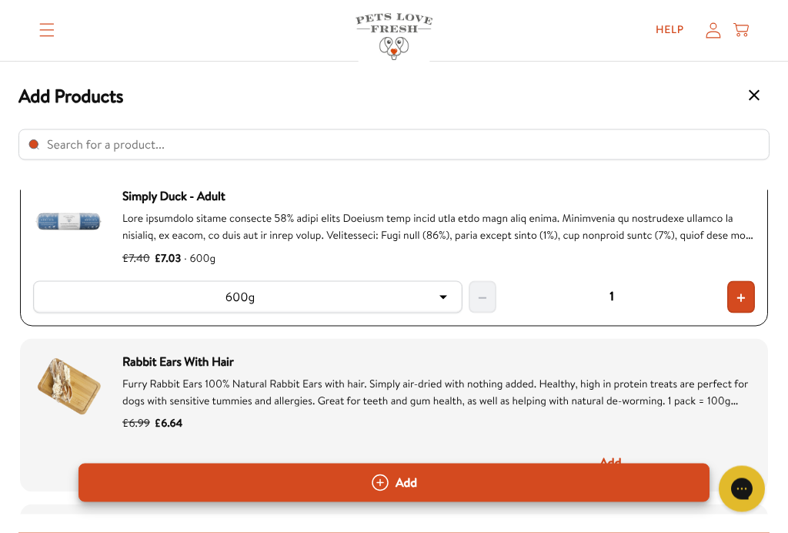
scroll to position [1242, 0]
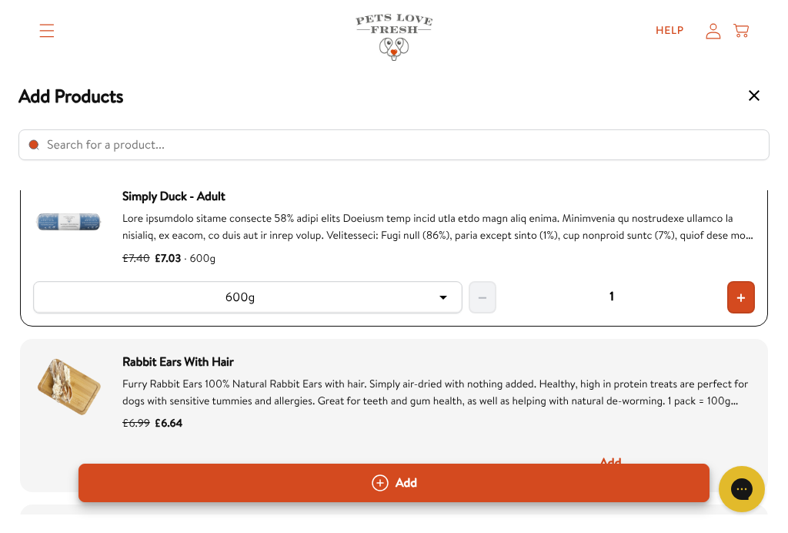
click at [385, 490] on icon "Select product" at bounding box center [380, 482] width 15 height 15
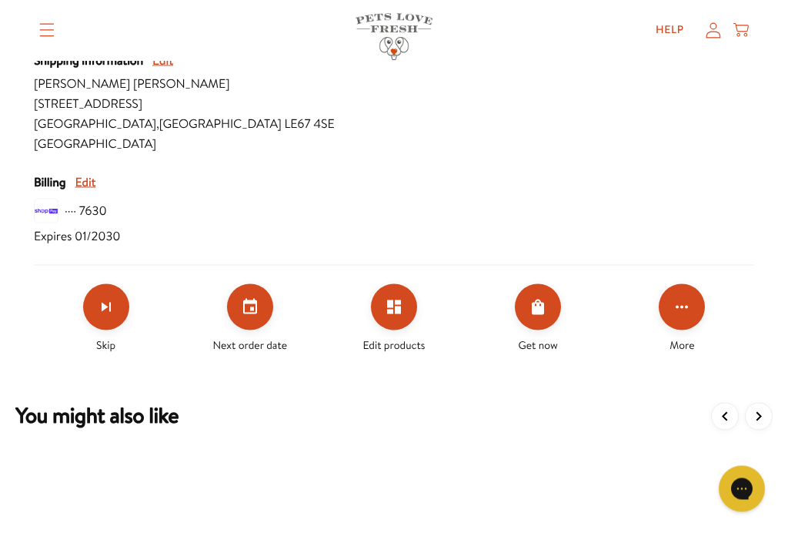
scroll to position [776, 0]
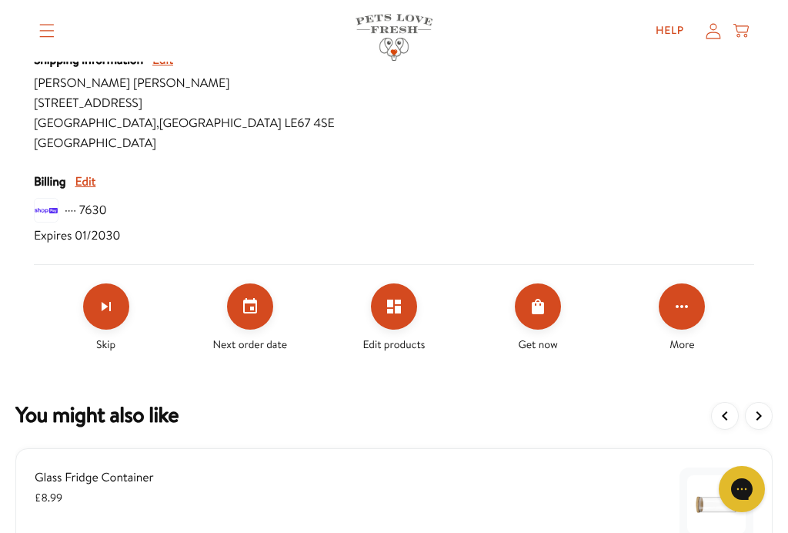
click at [402, 303] on icon "Edit products" at bounding box center [394, 306] width 18 height 18
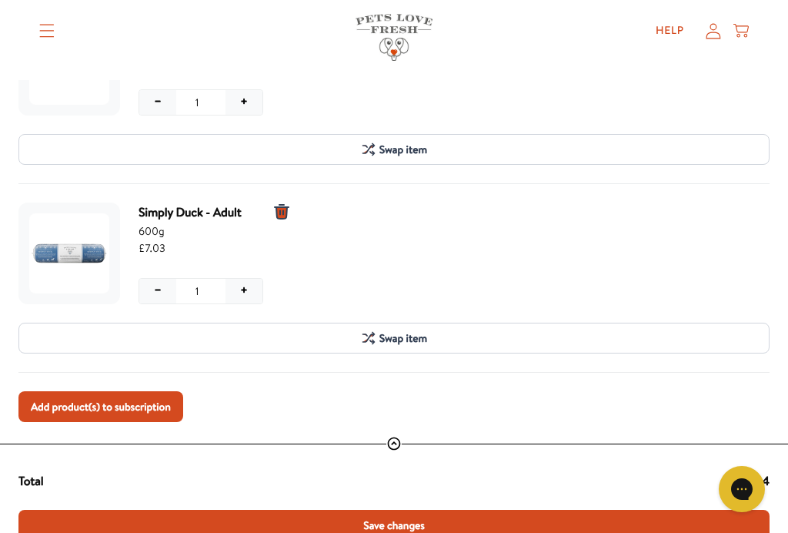
scroll to position [325, 0]
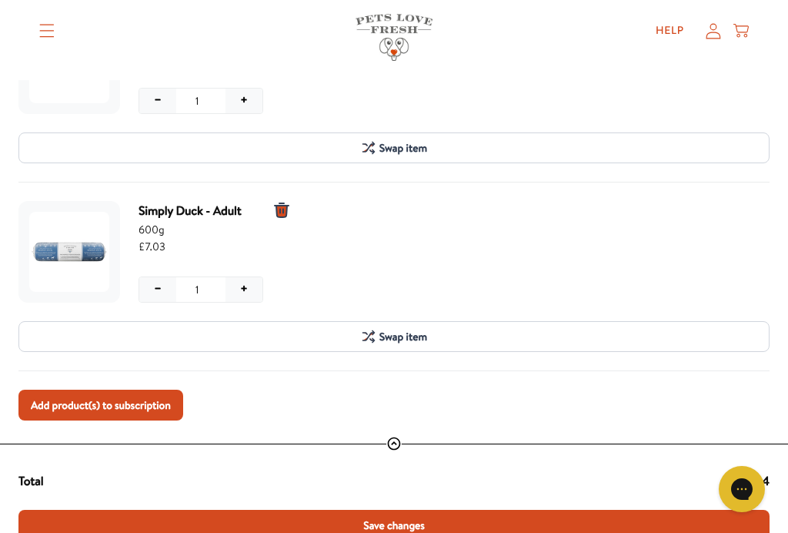
click at [152, 401] on span "Add product(s) to subscription" at bounding box center [101, 404] width 140 height 17
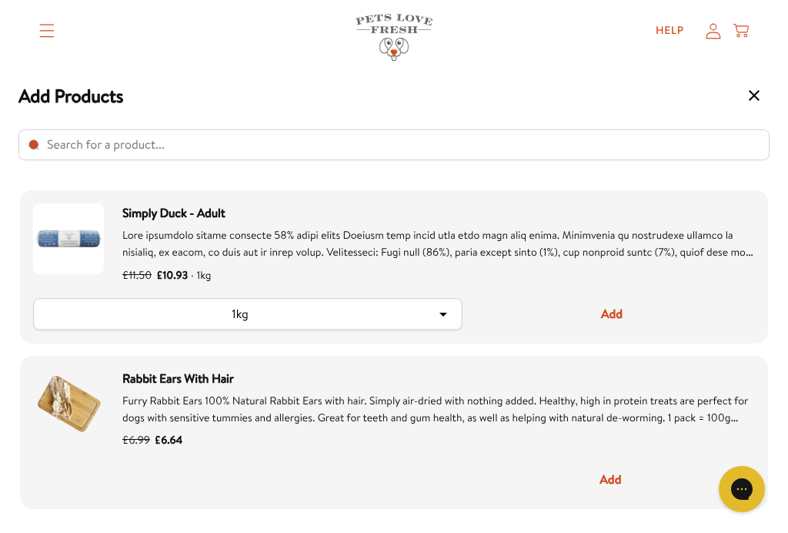
scroll to position [567, 0]
click at [156, 149] on input "Select product" at bounding box center [393, 144] width 751 height 31
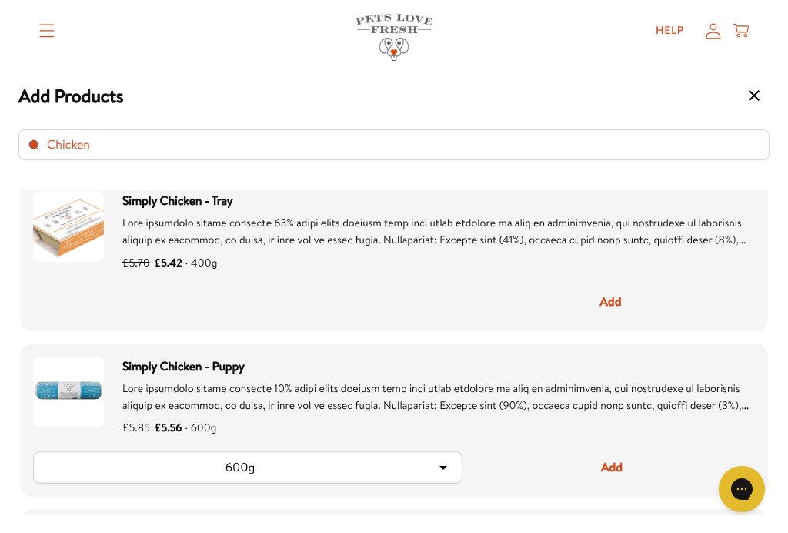
scroll to position [8, 0]
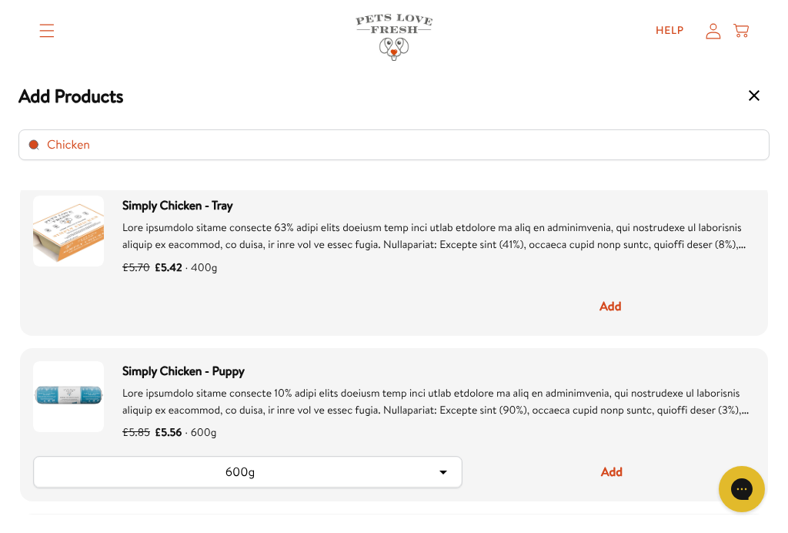
click at [132, 148] on input "Chicken" at bounding box center [393, 144] width 751 height 31
type input "C"
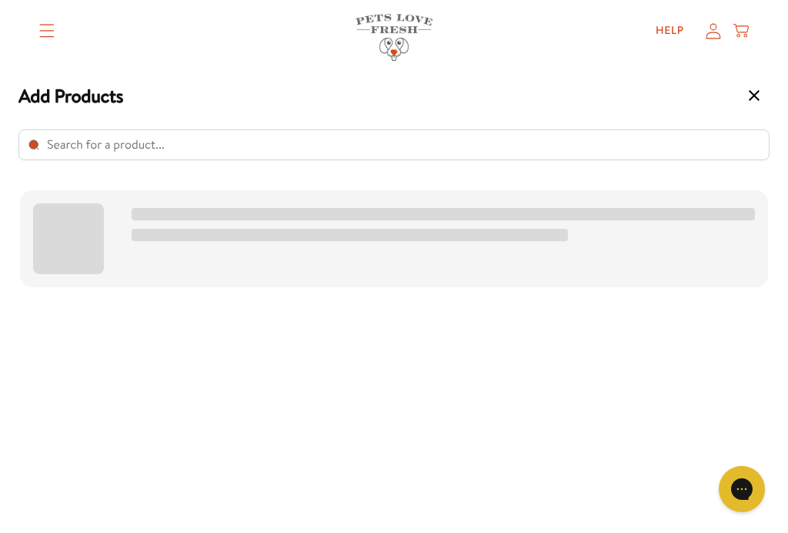
scroll to position [0, 0]
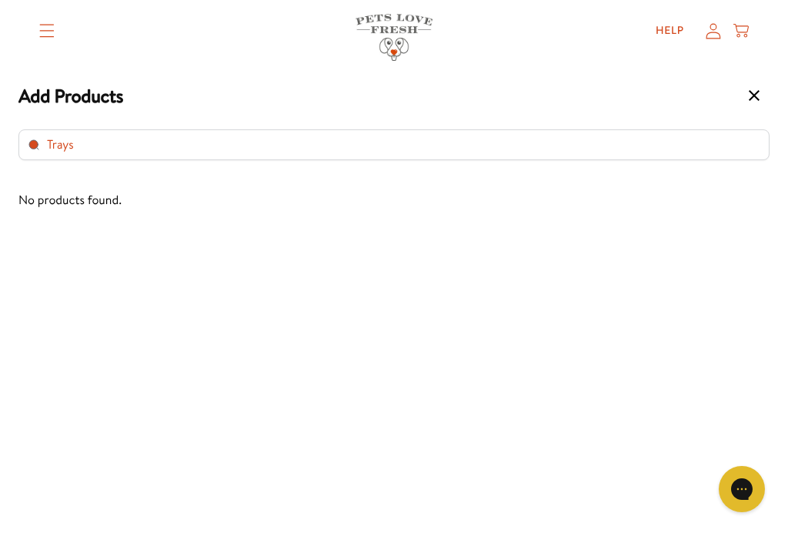
type input "Trays"
click at [57, 34] on summary "Translation missing: en.sections.header.menu" at bounding box center [47, 31] width 40 height 38
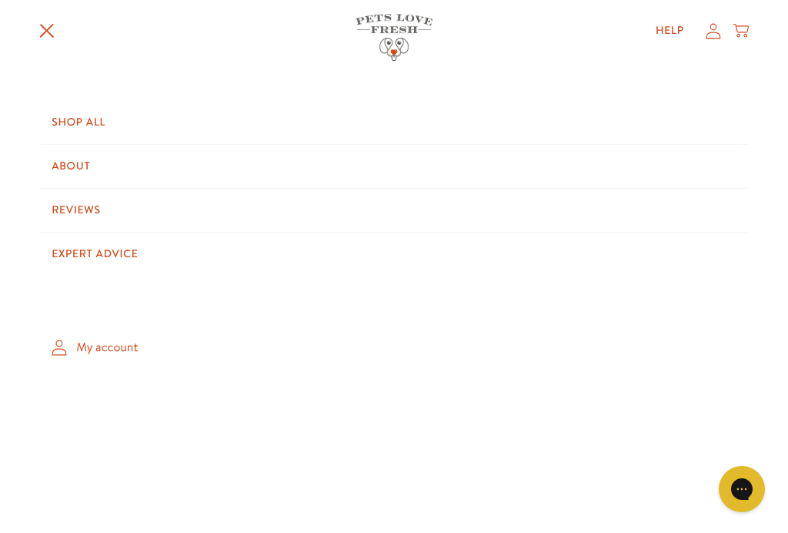
click at [104, 119] on link "Shop All" at bounding box center [394, 122] width 710 height 43
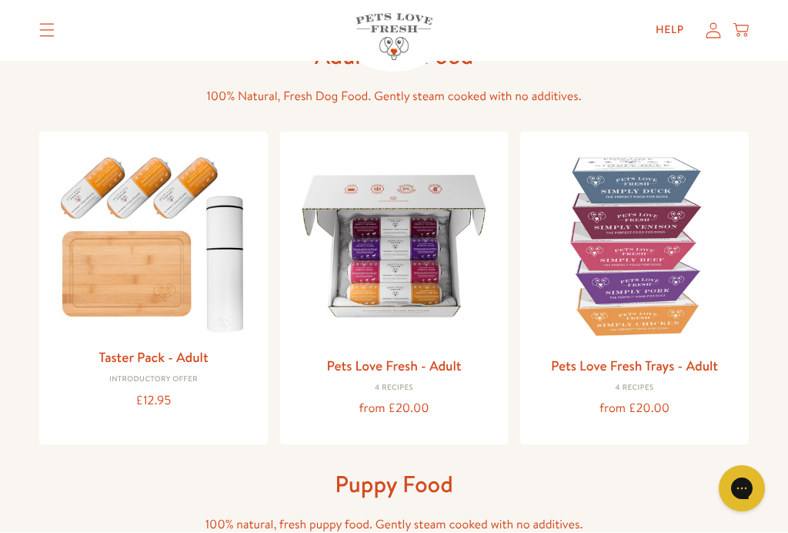
scroll to position [103, 0]
click at [653, 221] on img at bounding box center [635, 246] width 204 height 204
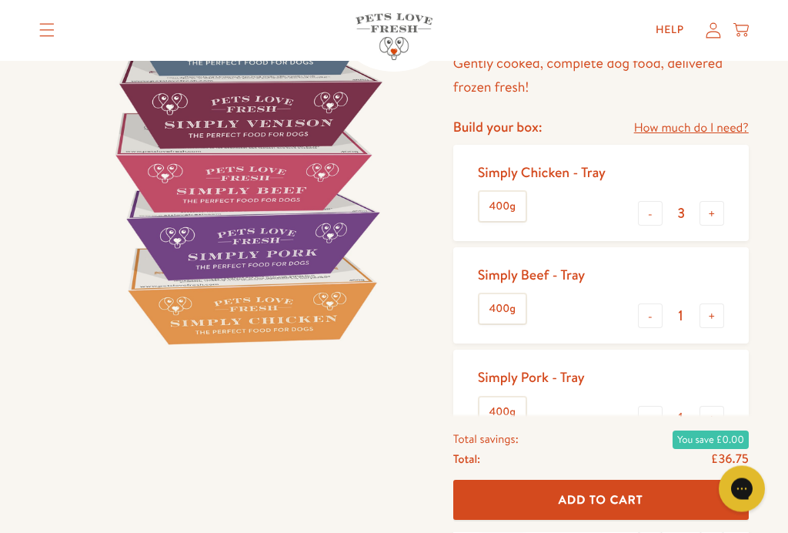
scroll to position [139, 0]
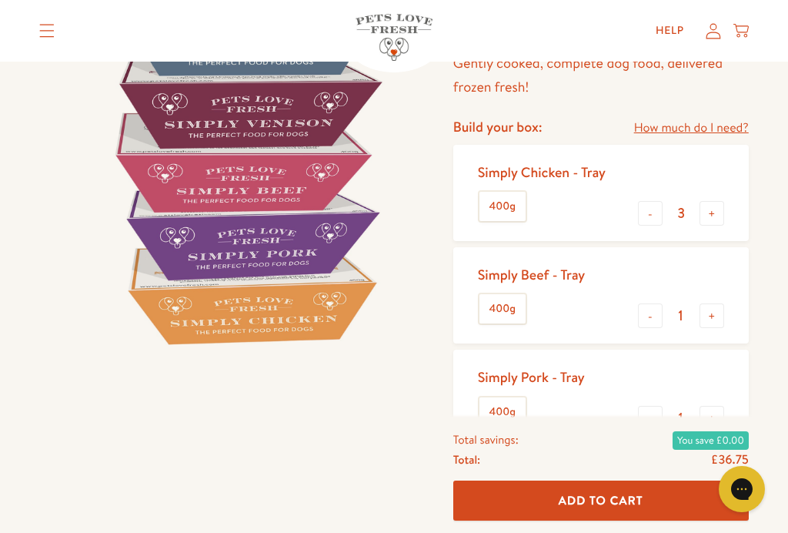
click at [647, 212] on button "-" at bounding box center [650, 213] width 25 height 25
click at [648, 216] on button "-" at bounding box center [650, 213] width 25 height 25
type input "1"
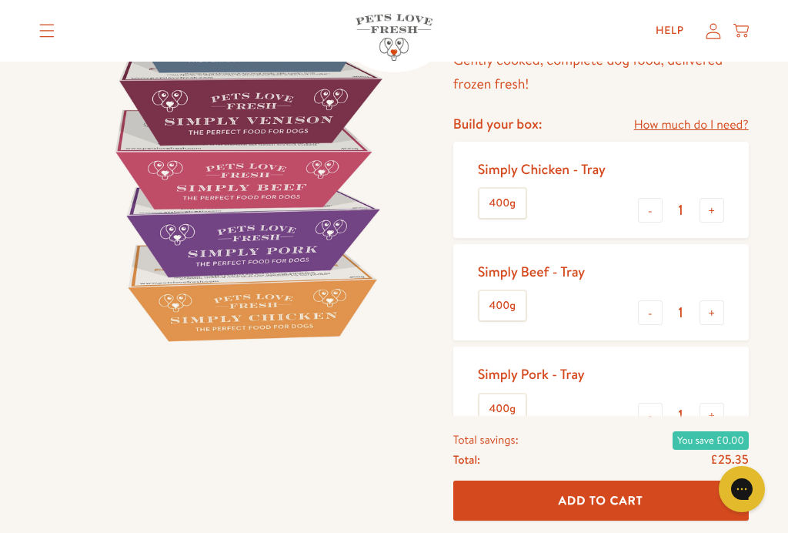
scroll to position [140, 0]
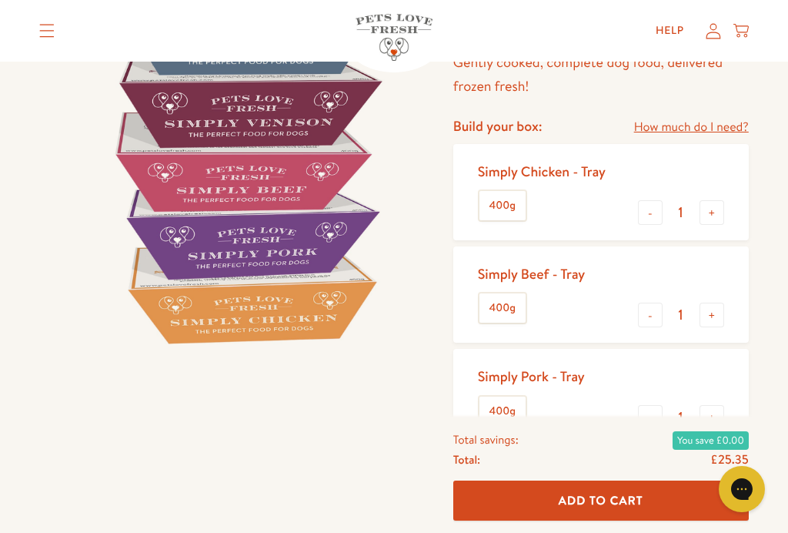
click at [603, 508] on span "Add To Cart" at bounding box center [601, 500] width 85 height 16
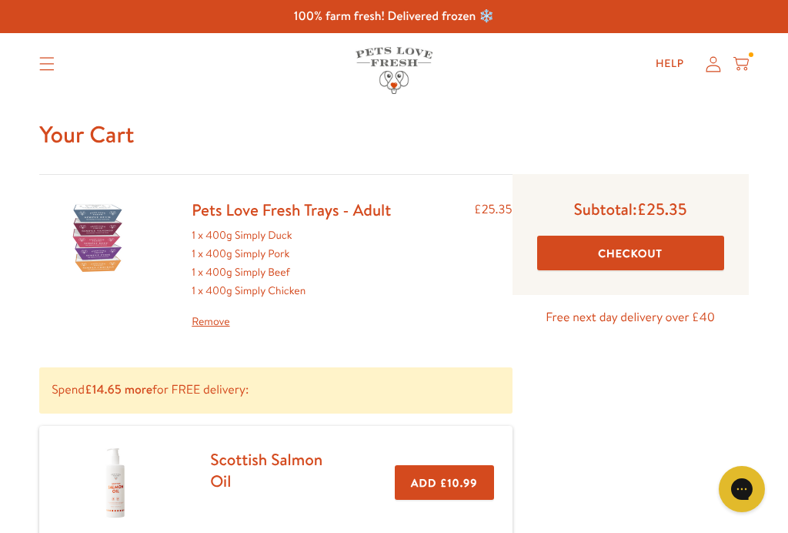
click at [110, 135] on h1 "Your Cart" at bounding box center [394, 134] width 710 height 30
click at [52, 64] on icon "Translation missing: en.sections.header.menu" at bounding box center [47, 64] width 15 height 13
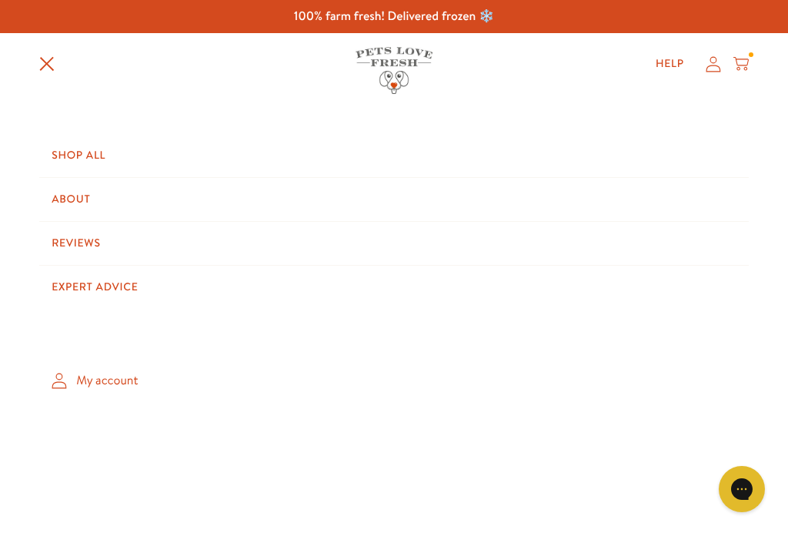
click at [127, 372] on link "My account" at bounding box center [394, 380] width 710 height 45
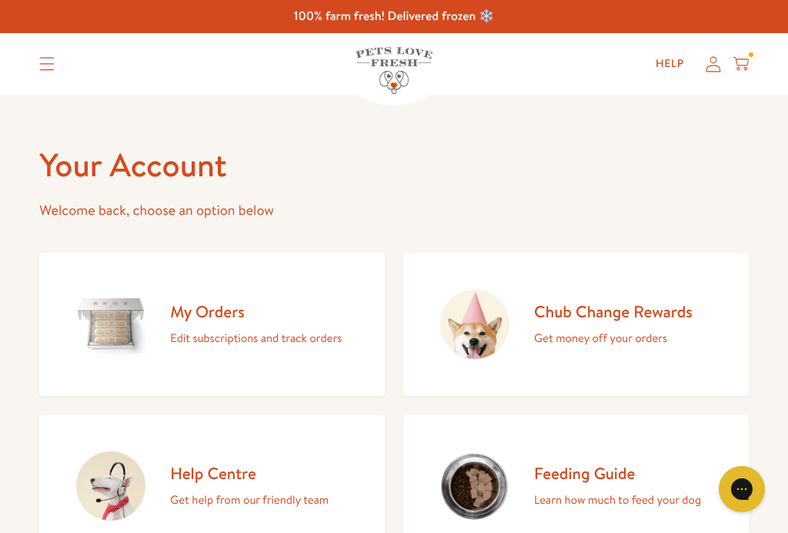
click at [239, 316] on h2 "My Orders" at bounding box center [256, 311] width 172 height 21
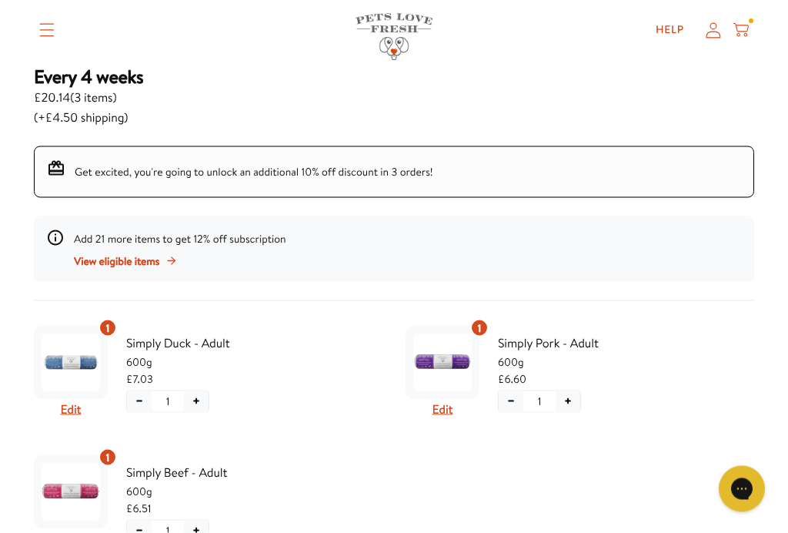
click at [130, 395] on button "−" at bounding box center [139, 401] width 25 height 21
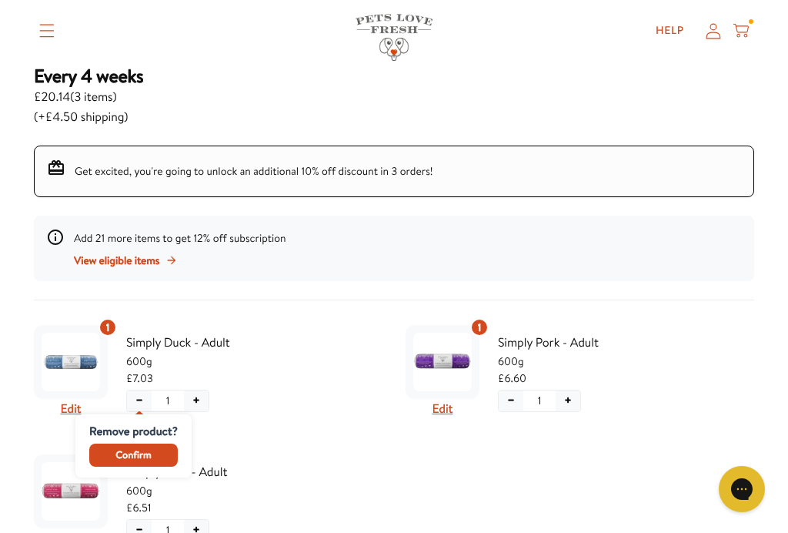
click at [142, 450] on span "Confirm" at bounding box center [132, 454] width 35 height 17
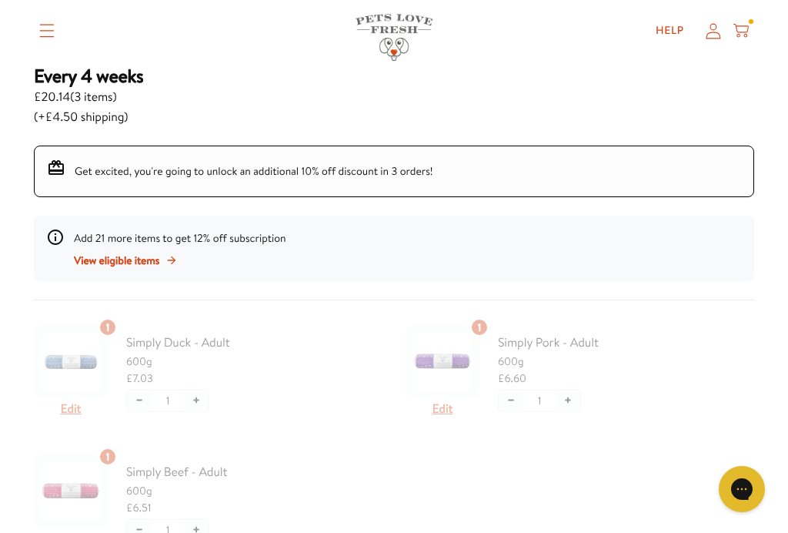
click at [500, 411] on div at bounding box center [394, 446] width 720 height 255
click at [503, 388] on div at bounding box center [394, 446] width 720 height 255
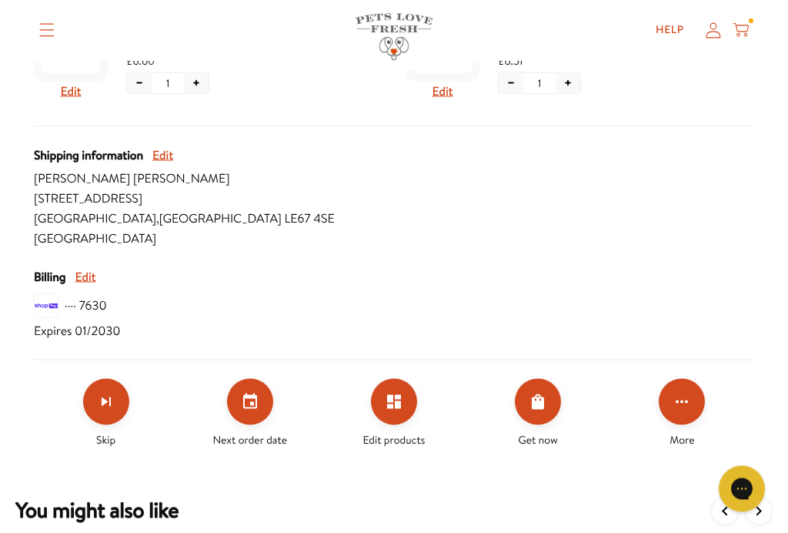
scroll to position [553, 0]
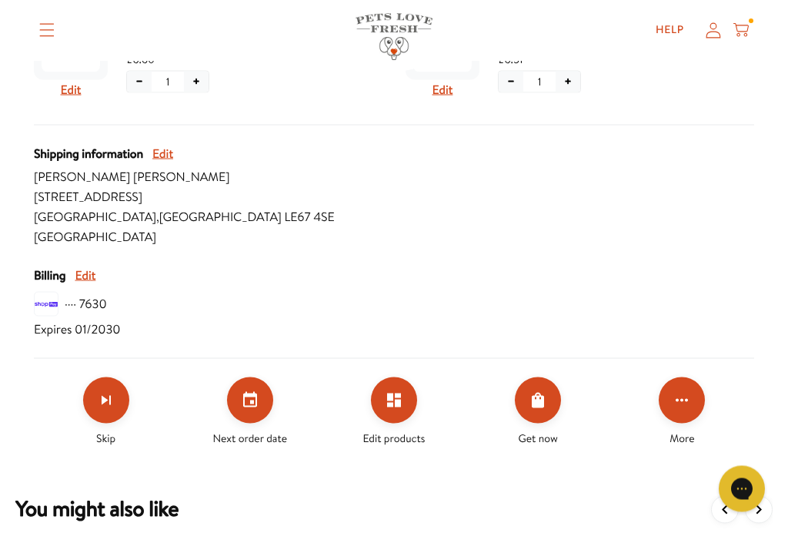
click at [106, 403] on icon "Skip subscription" at bounding box center [106, 400] width 18 height 18
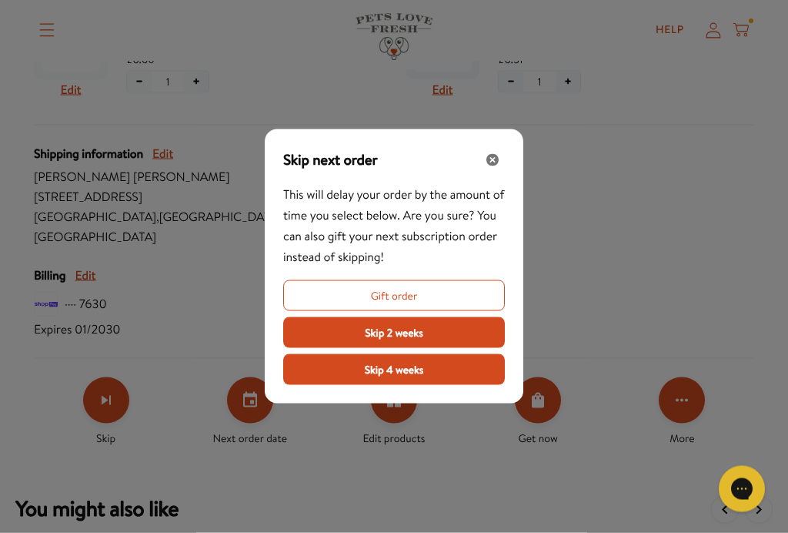
scroll to position [553, 0]
click at [490, 162] on div "Close" at bounding box center [492, 160] width 25 height 25
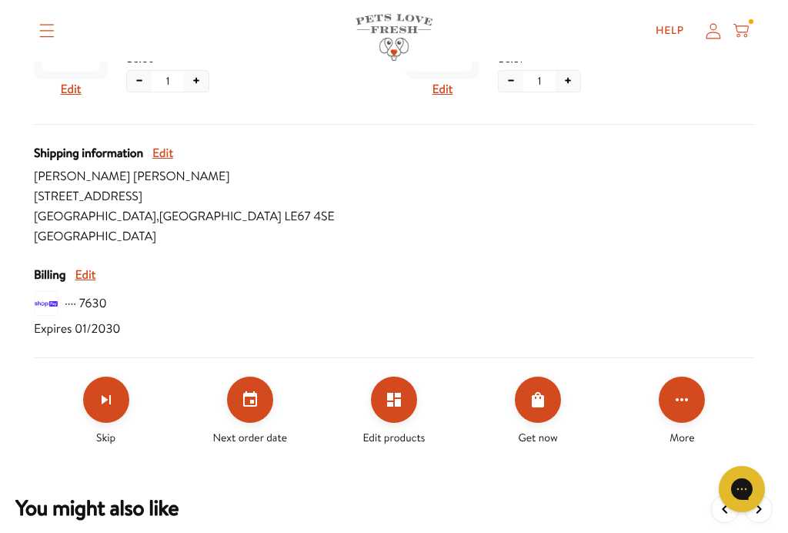
click at [410, 403] on button "Edit products" at bounding box center [394, 399] width 46 height 46
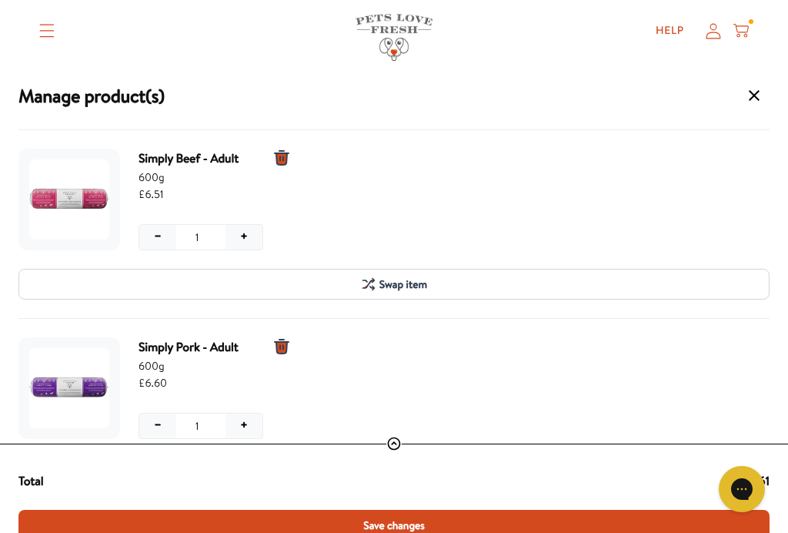
scroll to position [457, 0]
click at [160, 237] on button "−" at bounding box center [157, 237] width 37 height 25
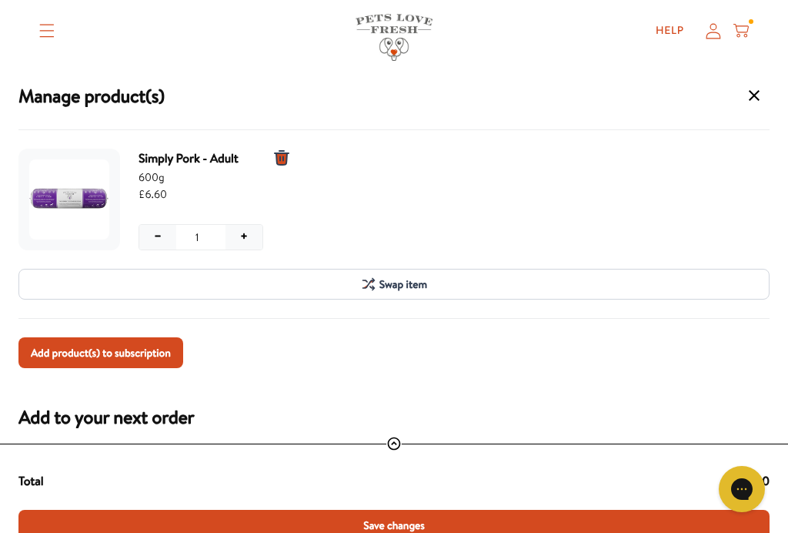
click at [160, 233] on button "−" at bounding box center [157, 237] width 37 height 25
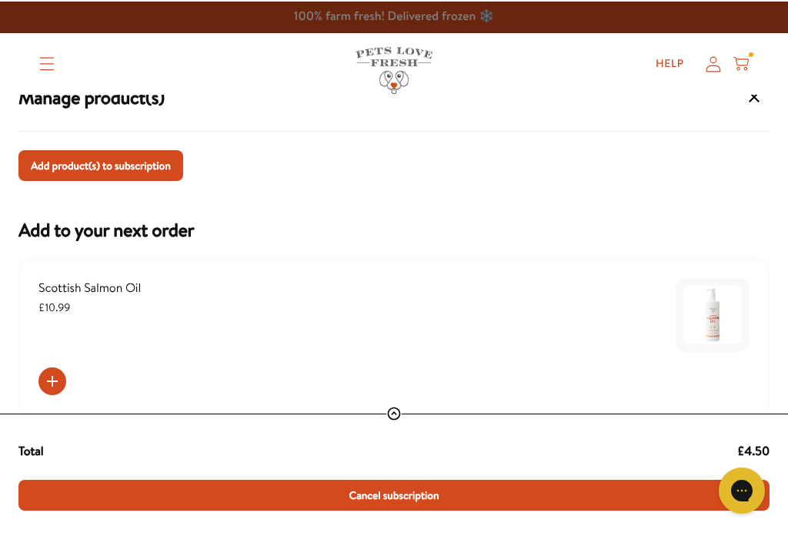
scroll to position [0, 0]
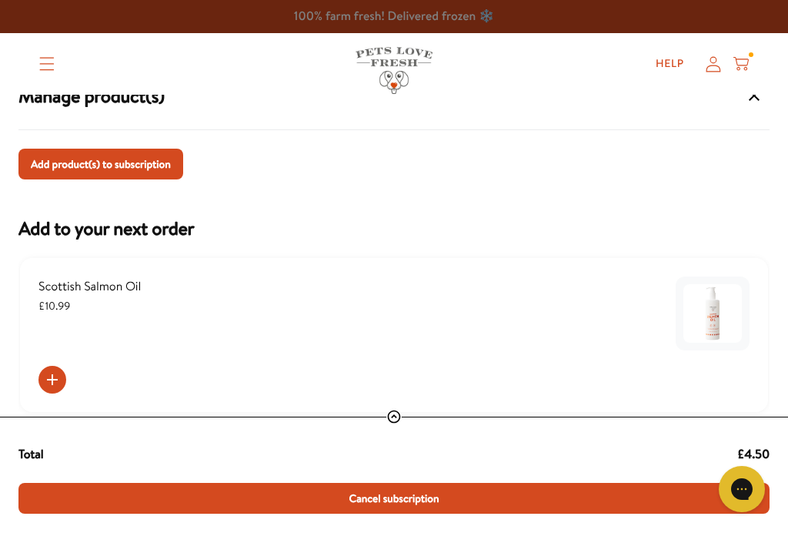
click at [53, 65] on icon "Translation missing: en.sections.header.menu" at bounding box center [46, 64] width 15 height 14
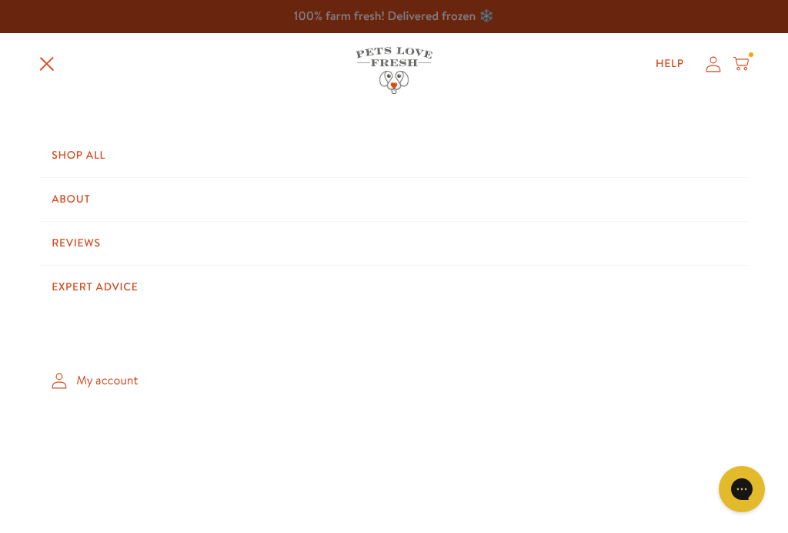
click at [109, 377] on link "My account" at bounding box center [394, 380] width 710 height 45
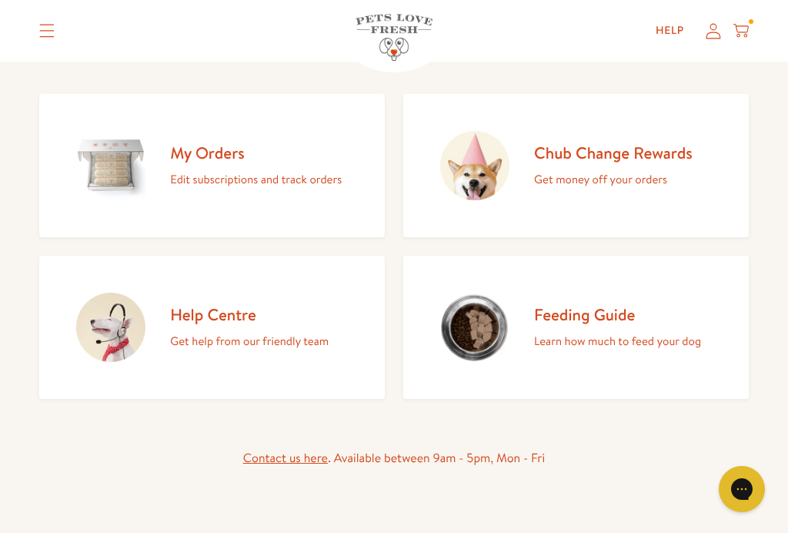
scroll to position [157, 0]
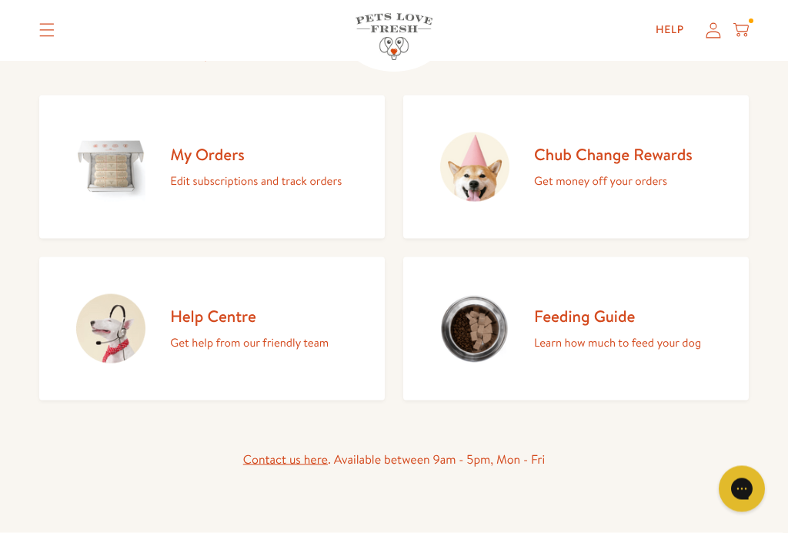
click at [274, 179] on p "Edit subscriptions and track orders" at bounding box center [256, 181] width 172 height 20
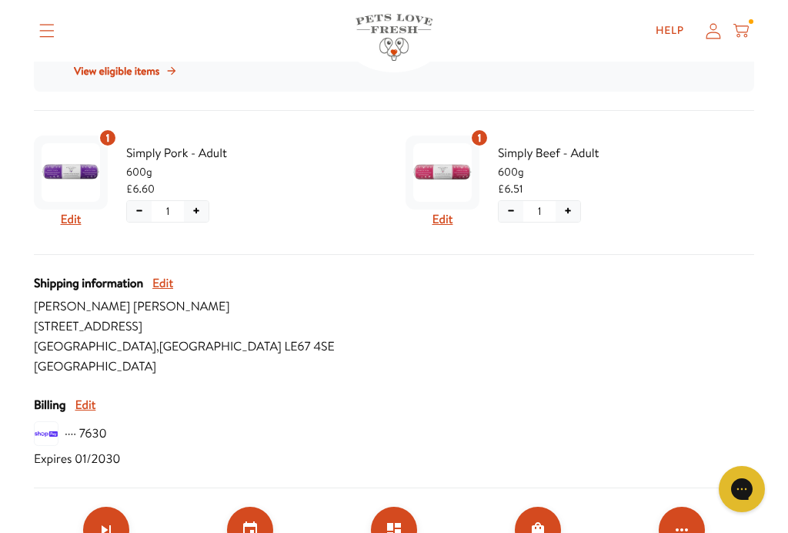
scroll to position [422, 0]
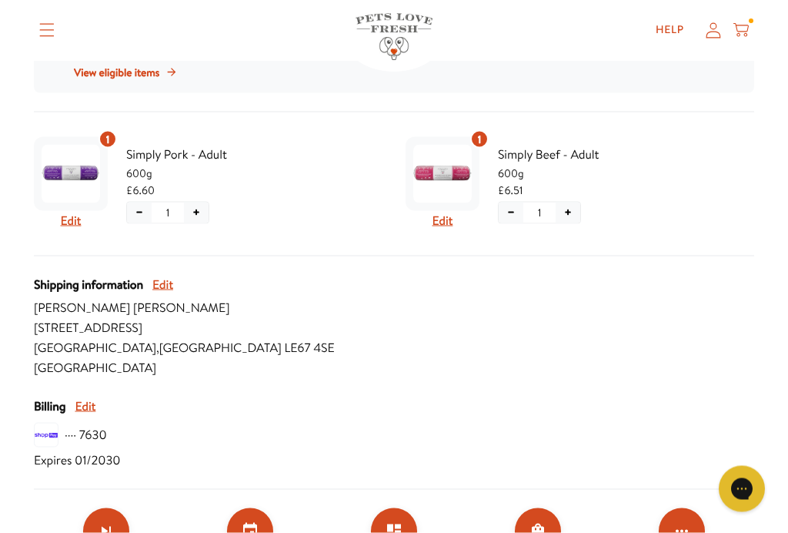
click at [499, 237] on div "1 Edit Simply Pork - Adult 600g £6.60 − 1 + 1 Edit Simply Beef - Adult 600g £6.…" at bounding box center [394, 193] width 720 height 125
click at [443, 221] on button "Edit" at bounding box center [443, 221] width 21 height 20
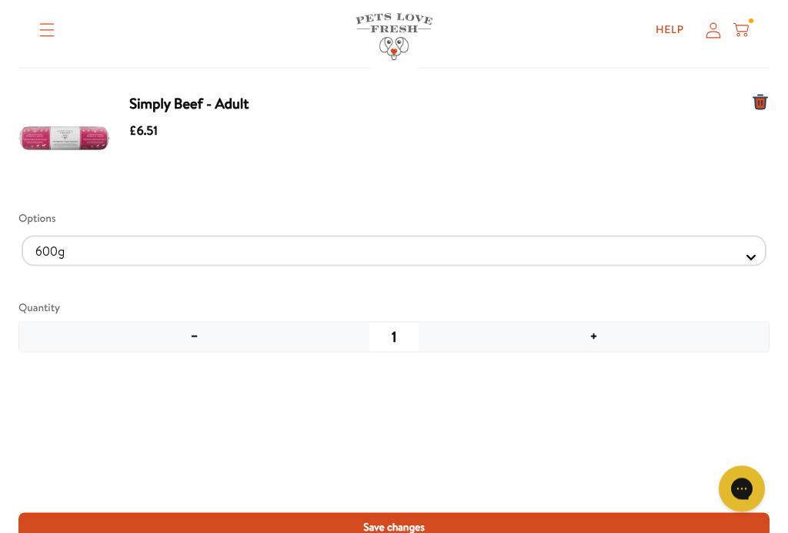
scroll to position [423, 0]
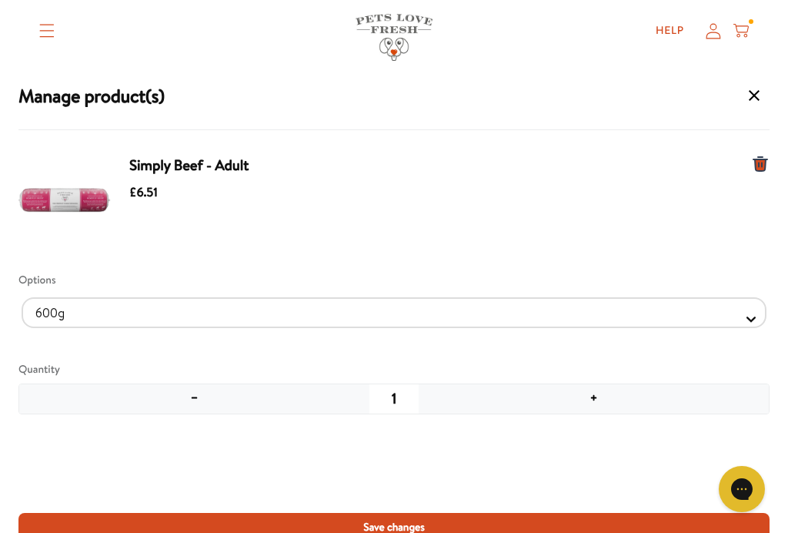
click at [202, 392] on button "−" at bounding box center [194, 398] width 350 height 29
click at [203, 392] on button "−" at bounding box center [194, 398] width 350 height 29
click at [198, 384] on button "−" at bounding box center [194, 398] width 350 height 29
click at [202, 392] on button "−" at bounding box center [194, 398] width 350 height 29
click at [763, 162] on icon "Manage products for subscription" at bounding box center [761, 164] width 14 height 14
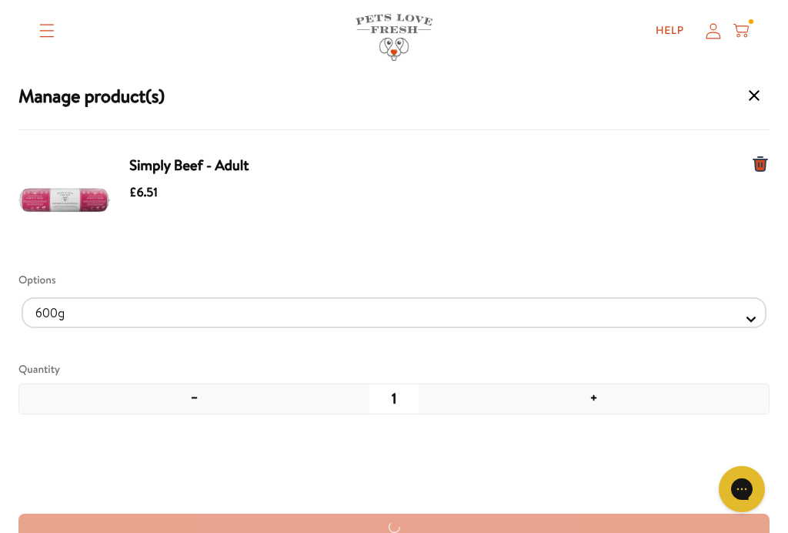
click at [757, 164] on icon "Manage products for subscription" at bounding box center [761, 164] width 14 height 14
click at [766, 159] on icon "Manage products for subscription" at bounding box center [761, 164] width 14 height 14
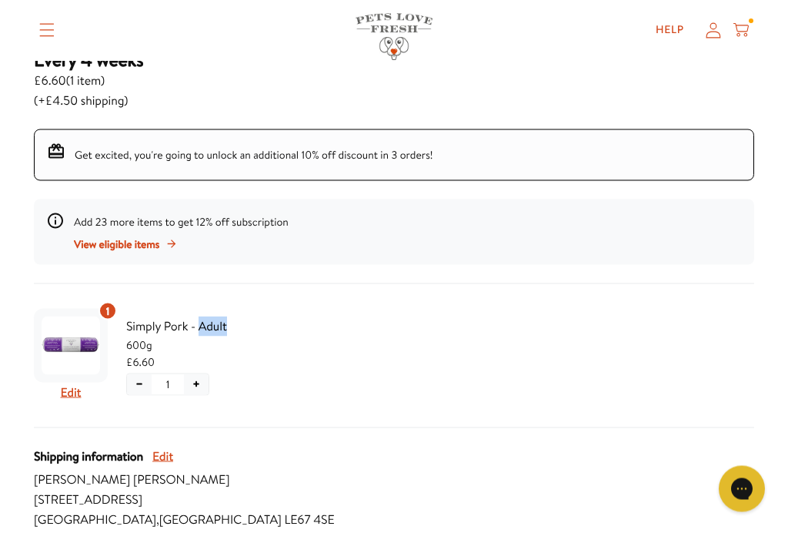
scroll to position [254, 0]
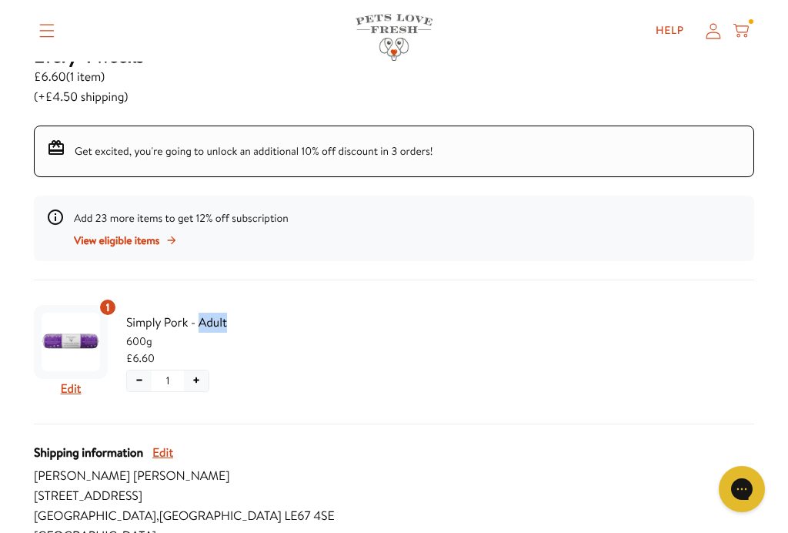
click at [79, 386] on button "Edit" at bounding box center [71, 389] width 21 height 20
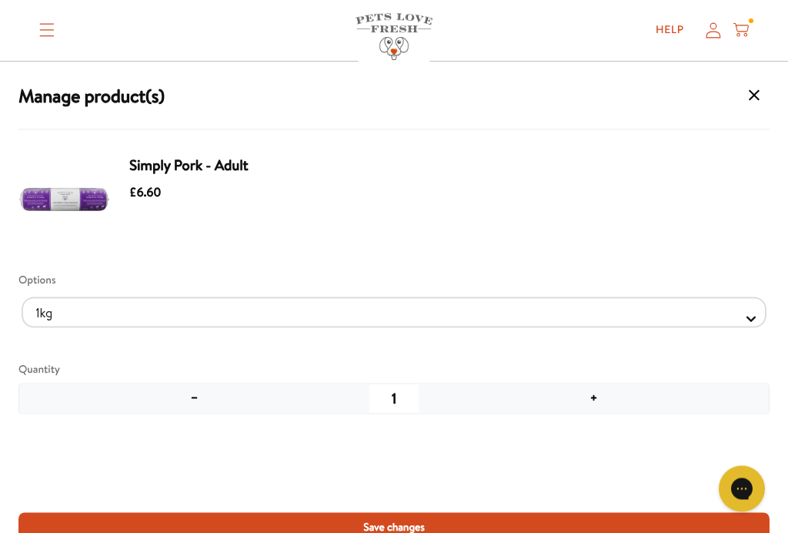
scroll to position [450, 0]
click at [763, 92] on icon "Manage products for subscription" at bounding box center [754, 95] width 18 height 18
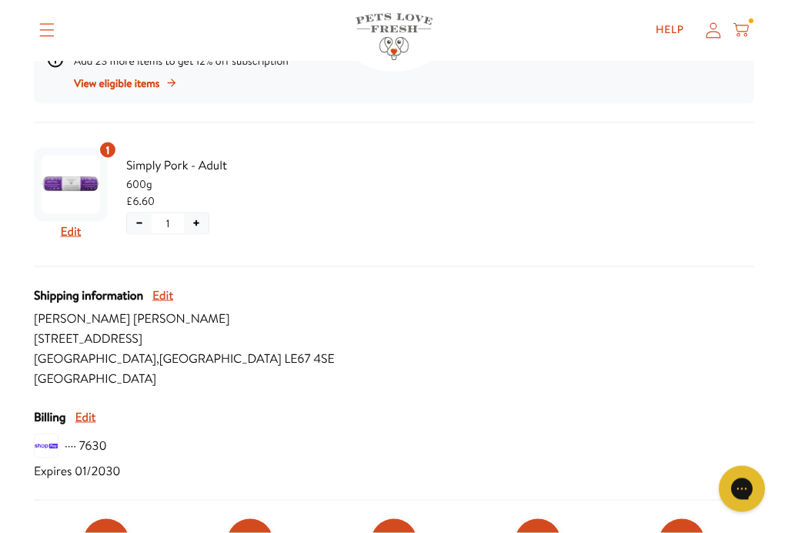
click at [70, 229] on button "Edit" at bounding box center [71, 232] width 21 height 20
select Selector "c6a7fde1-0929-4046-a1a9-b2c7828cb517"
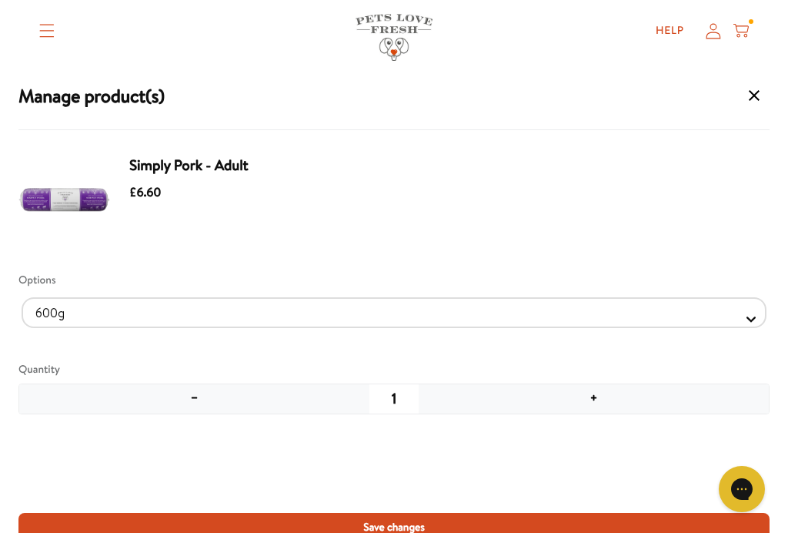
click at [205, 389] on button "−" at bounding box center [194, 398] width 350 height 29
click at [187, 439] on div "Simply Pork - Adult £6.60 Options 1kg 600g Quantity − 1 +" at bounding box center [393, 331] width 751 height 364
click at [196, 392] on button "−" at bounding box center [194, 398] width 350 height 29
click at [209, 388] on button "−" at bounding box center [194, 398] width 350 height 29
click at [411, 528] on span "Save changes" at bounding box center [394, 526] width 62 height 17
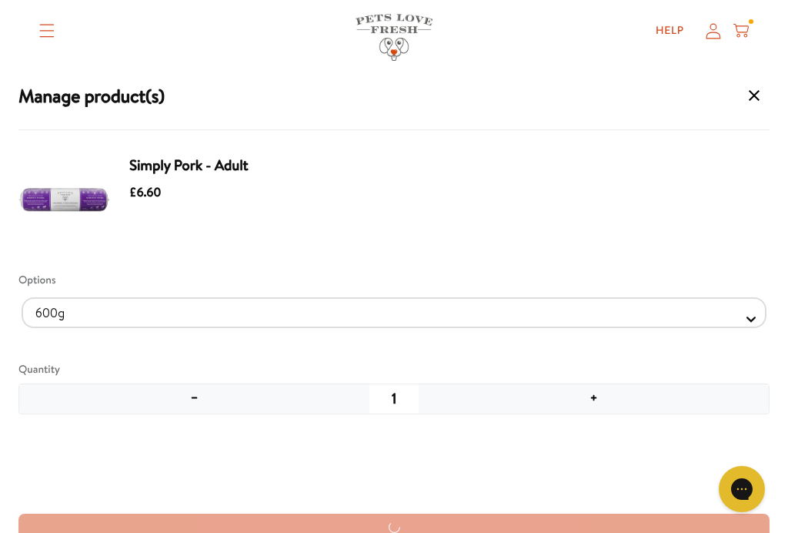
click at [403, 523] on div "Manage product(s) Simply Pork - Adult £6.60 Options 1kg 600g Quantity − 1 +" at bounding box center [394, 310] width 788 height 497
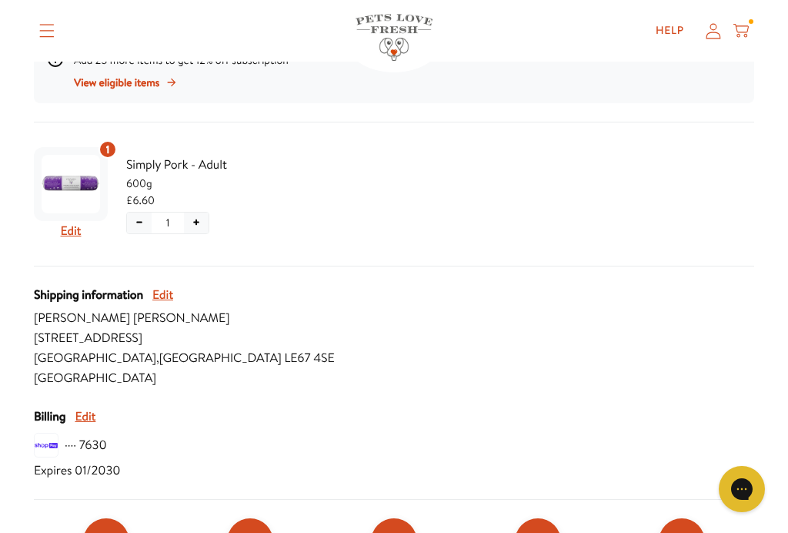
click at [752, 23] on div at bounding box center [751, 21] width 5 height 5
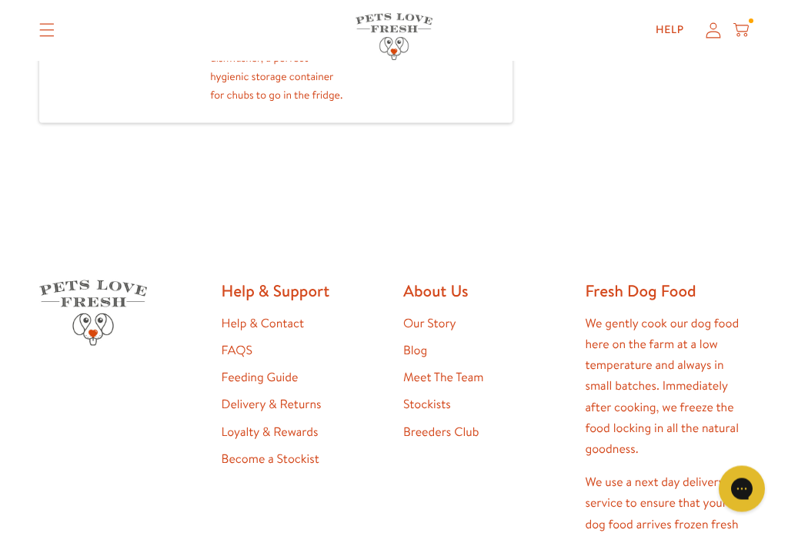
scroll to position [771, 0]
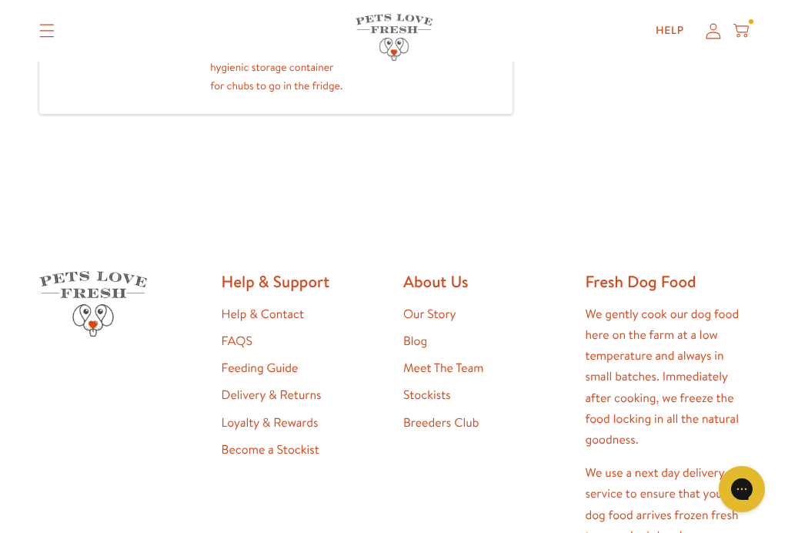
click at [291, 323] on link "Help & Contact" at bounding box center [263, 314] width 82 height 17
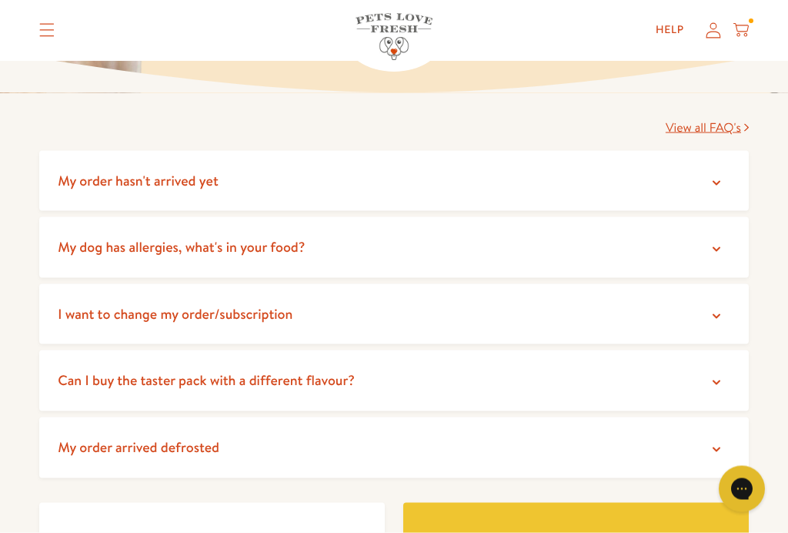
scroll to position [252, 0]
click at [252, 309] on span "I want to change my order/subscription" at bounding box center [175, 312] width 235 height 19
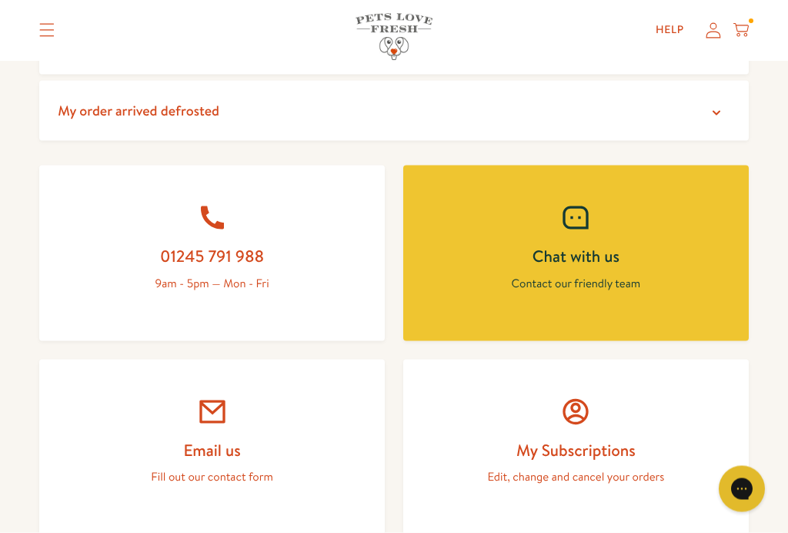
scroll to position [708, 0]
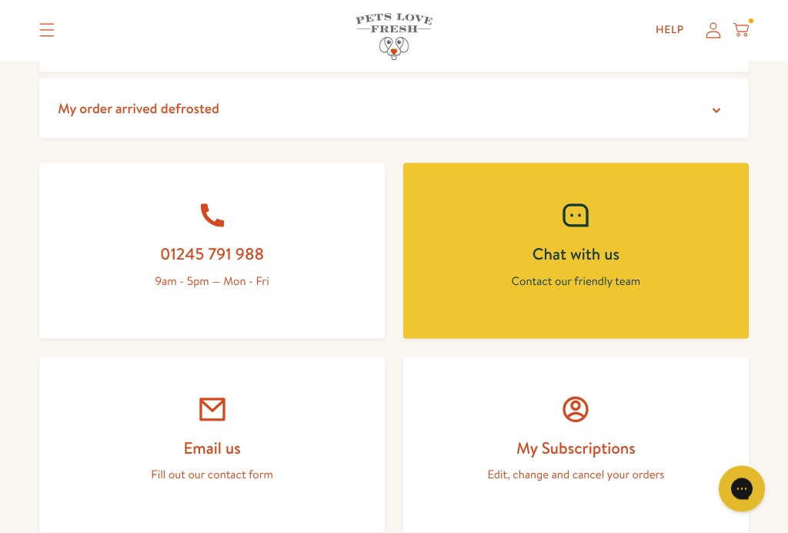
click at [630, 464] on p "Edit, change and cancel your orders" at bounding box center [576, 474] width 272 height 20
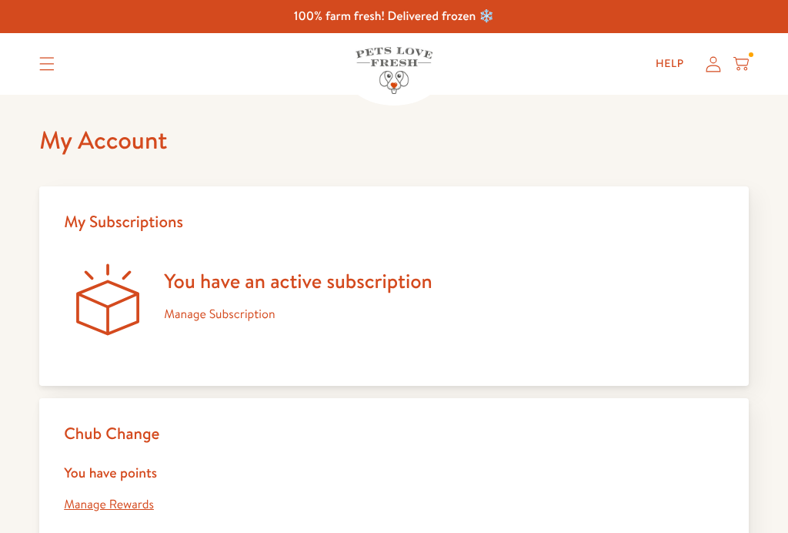
click at [246, 278] on div "You have an active subscription" at bounding box center [298, 282] width 269 height 26
click at [243, 315] on link "Manage Subscription" at bounding box center [219, 314] width 111 height 17
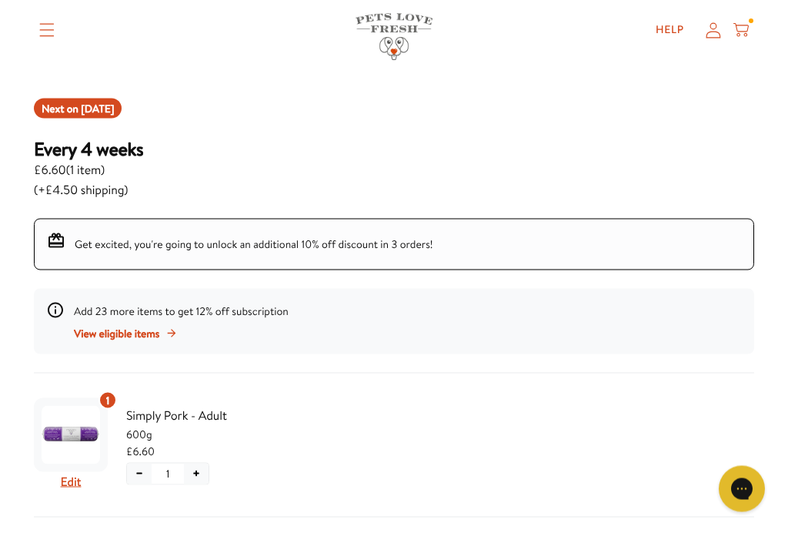
scroll to position [162, 0]
click at [78, 483] on button "Edit" at bounding box center [71, 481] width 21 height 20
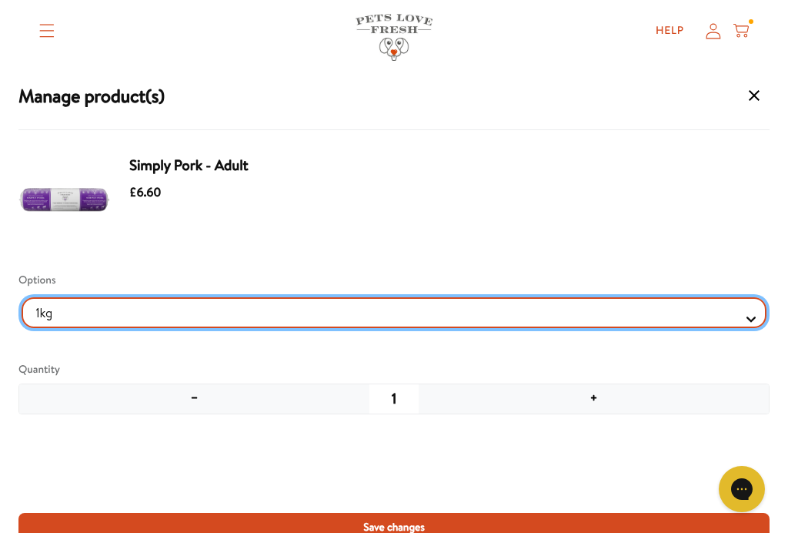
click at [748, 313] on Selector "1kg 600g" at bounding box center [394, 312] width 745 height 31
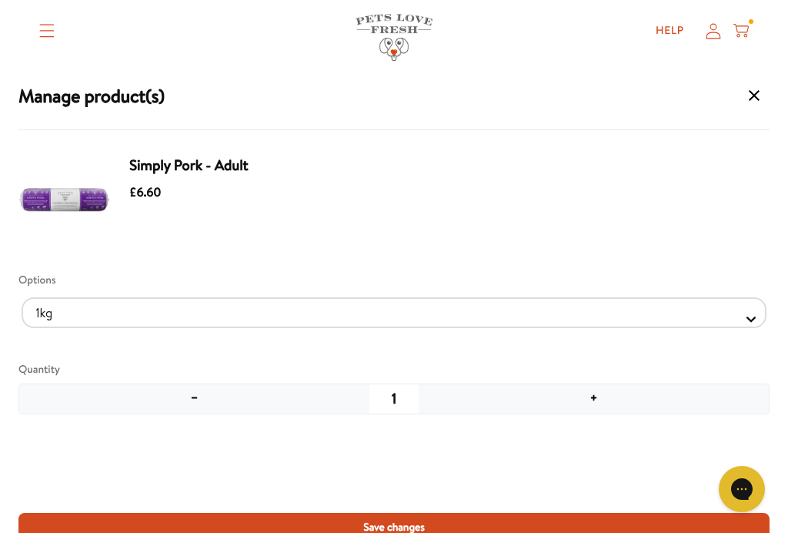
click at [196, 397] on button "−" at bounding box center [194, 398] width 350 height 29
click at [199, 176] on div "Simply Pork - Adult £6.60" at bounding box center [440, 201] width 622 height 92
click at [761, 84] on button "Manage products for subscription" at bounding box center [754, 95] width 31 height 31
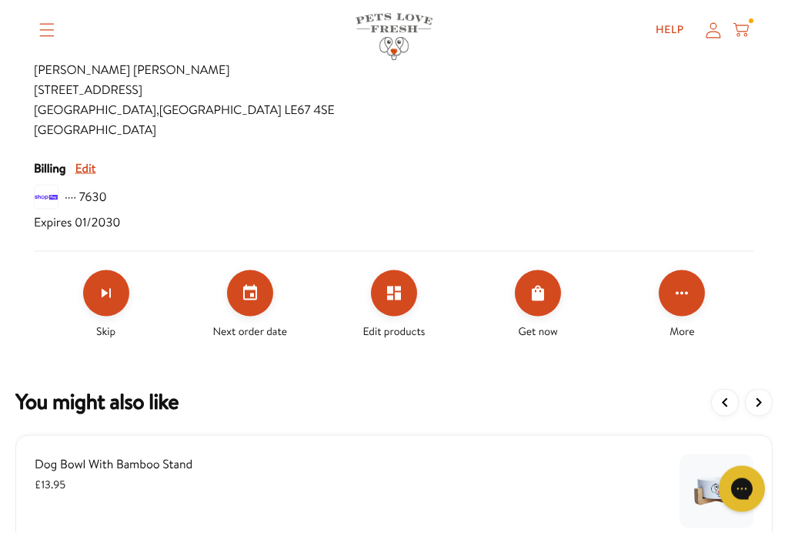
scroll to position [663, 0]
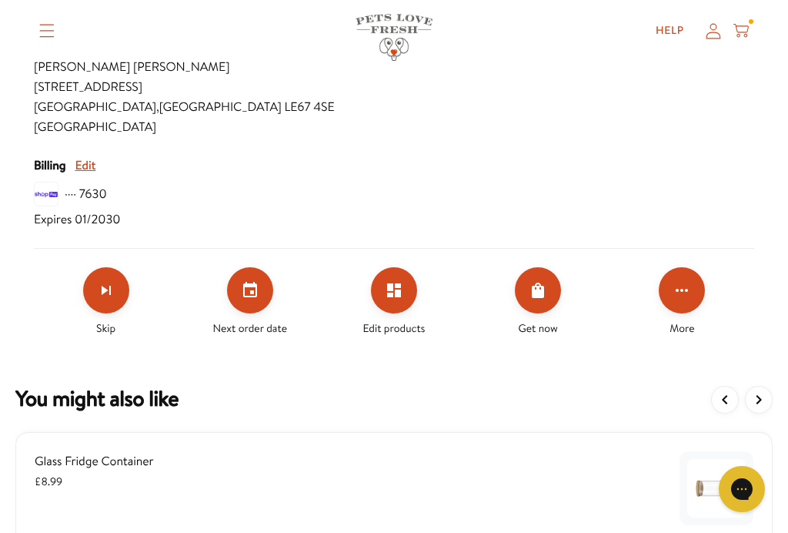
click at [392, 292] on icon "Edit products" at bounding box center [394, 290] width 14 height 14
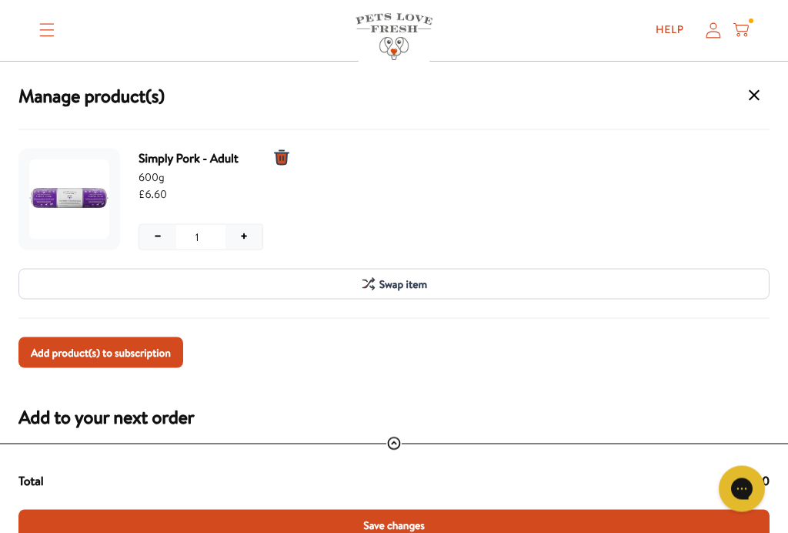
scroll to position [812, 0]
click at [378, 272] on button "Swap item" at bounding box center [393, 284] width 751 height 31
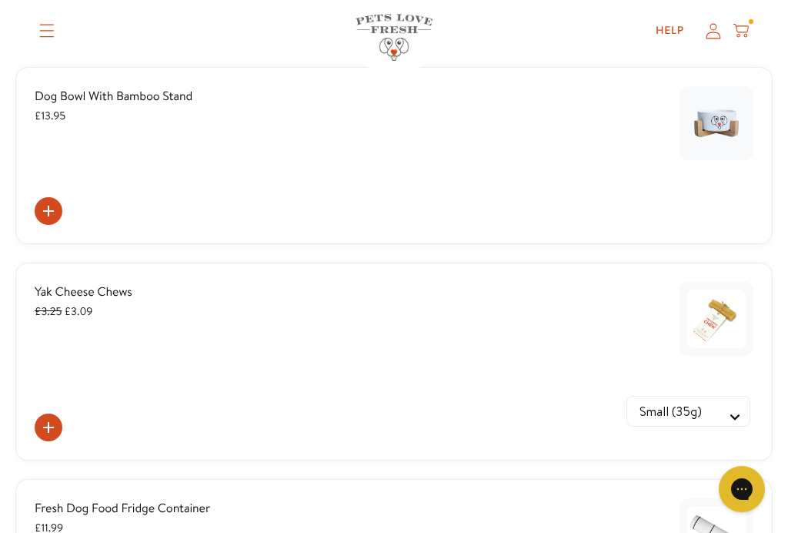
scroll to position [487, 0]
